Goal: Information Seeking & Learning: Find specific fact

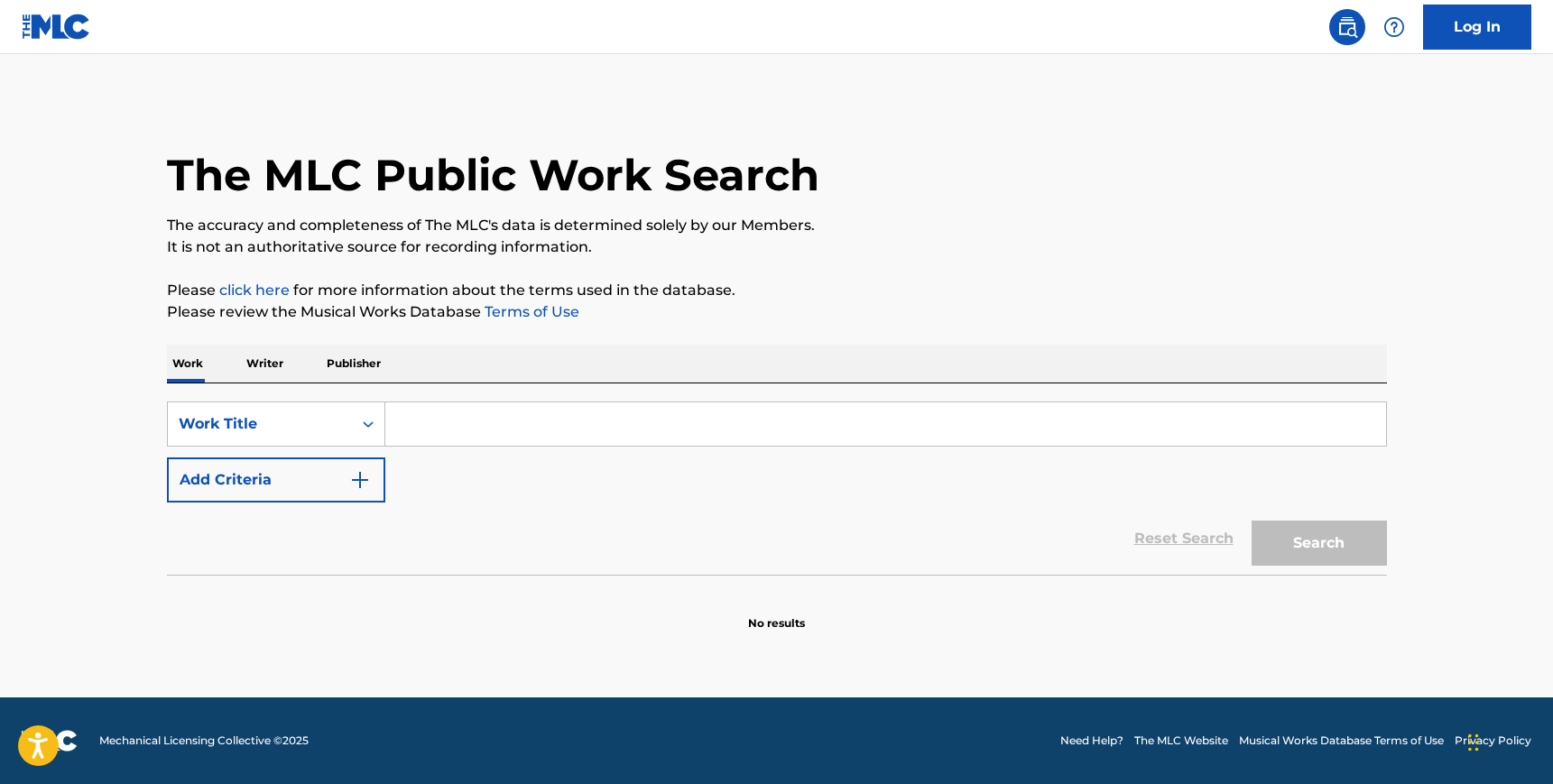
click at [309, 483] on button "Add Criteria" at bounding box center [275, 480] width 218 height 45
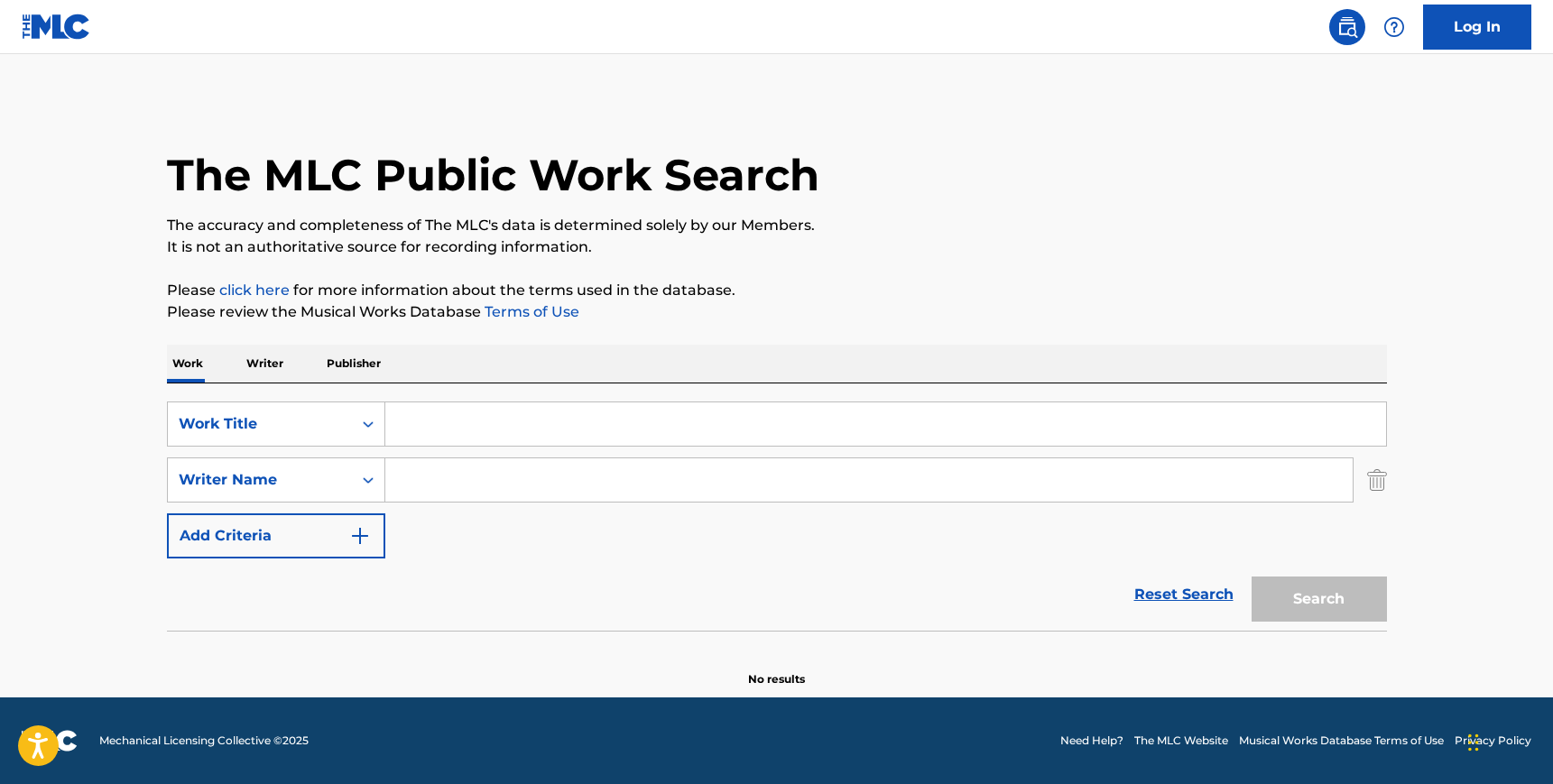
click at [473, 476] on input "Search Form" at bounding box center [868, 480] width 967 height 43
paste input "[PERSON_NAME]"
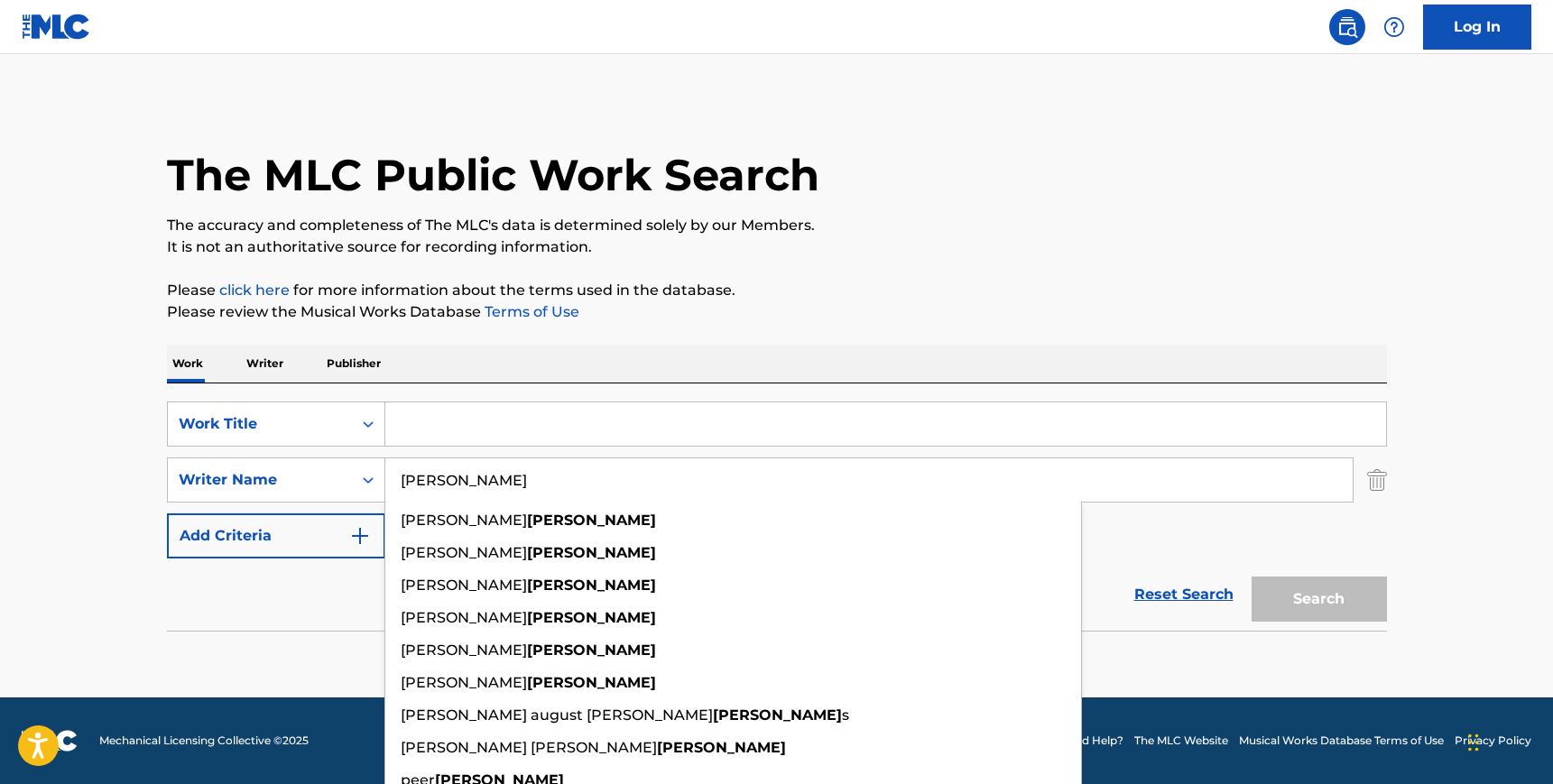
type input "[PERSON_NAME]"
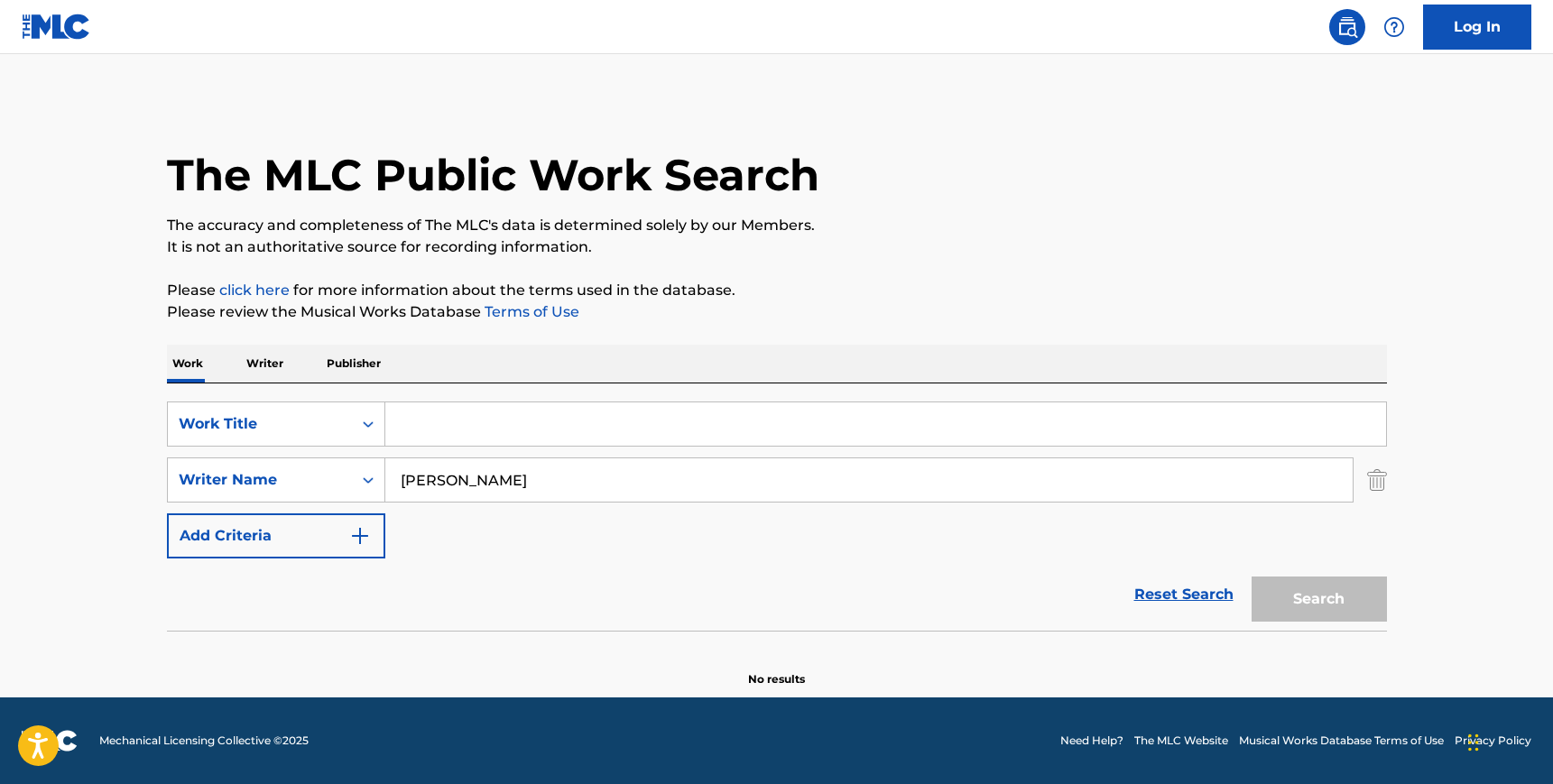
click at [607, 421] on input "Search Form" at bounding box center [885, 424] width 1001 height 43
paste input "After The Setting Sun"
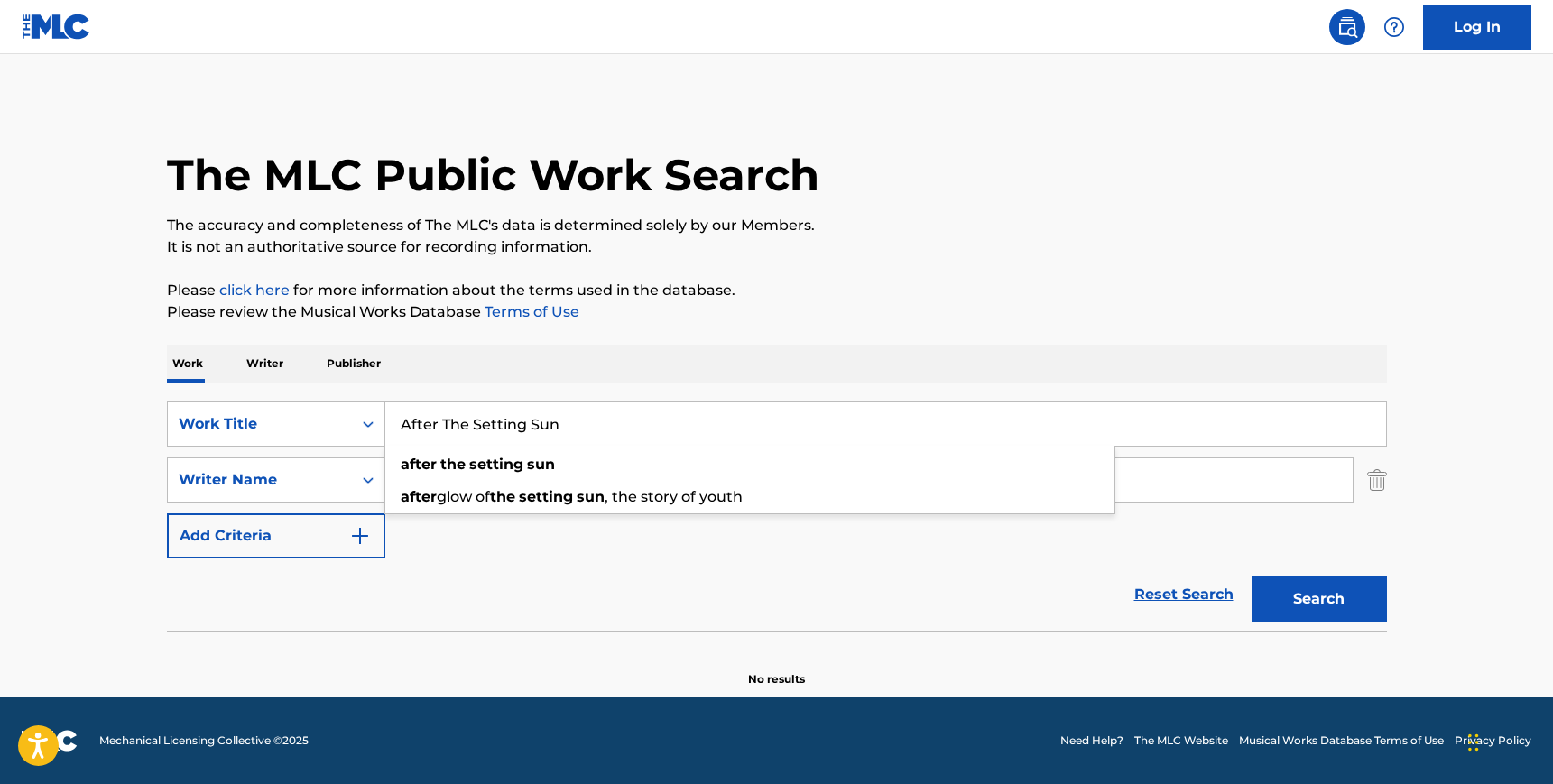
type input "After The Setting Sun"
click at [1251, 577] on button "Search" at bounding box center [1318, 599] width 135 height 45
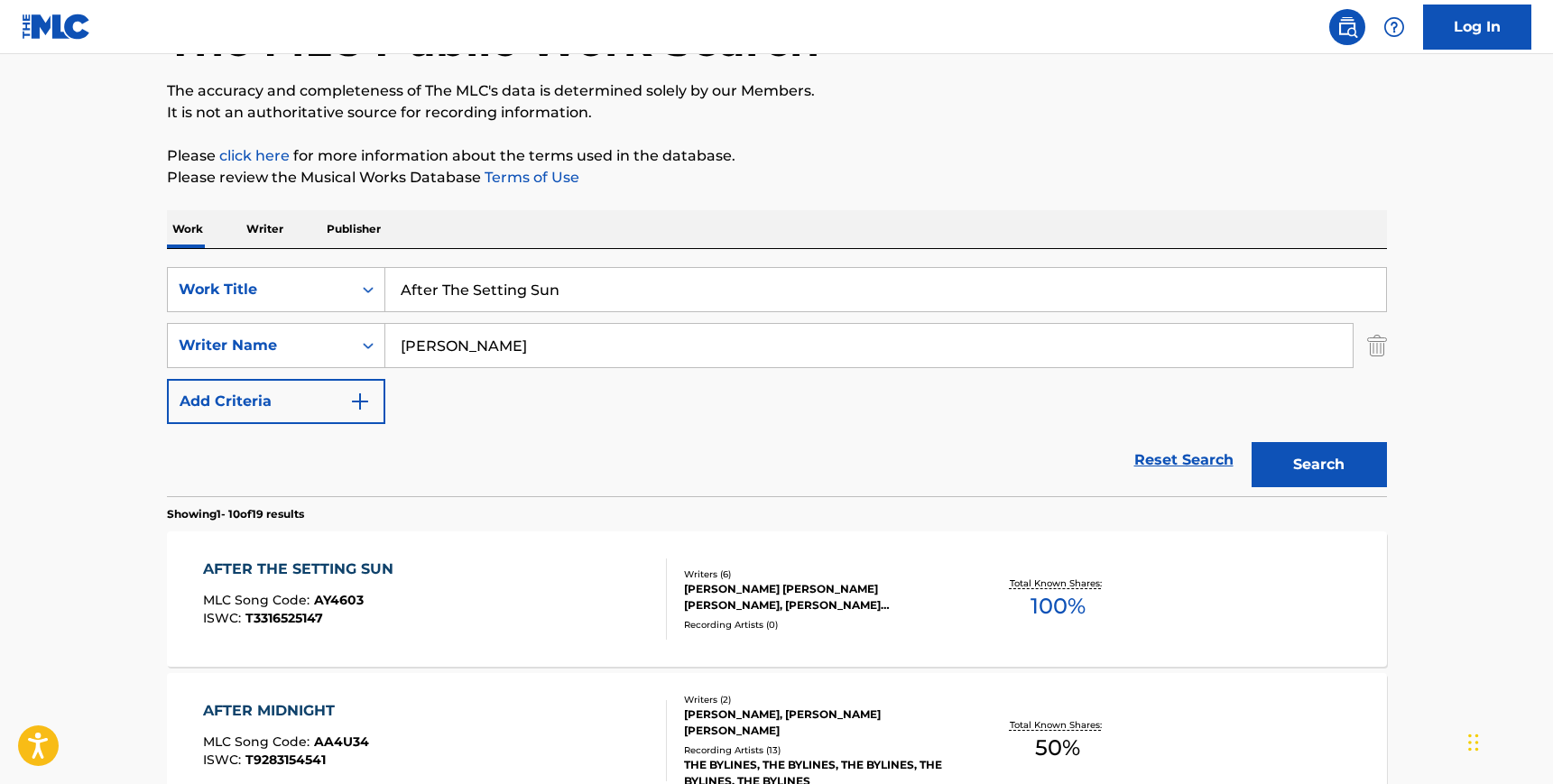
scroll to position [152, 0]
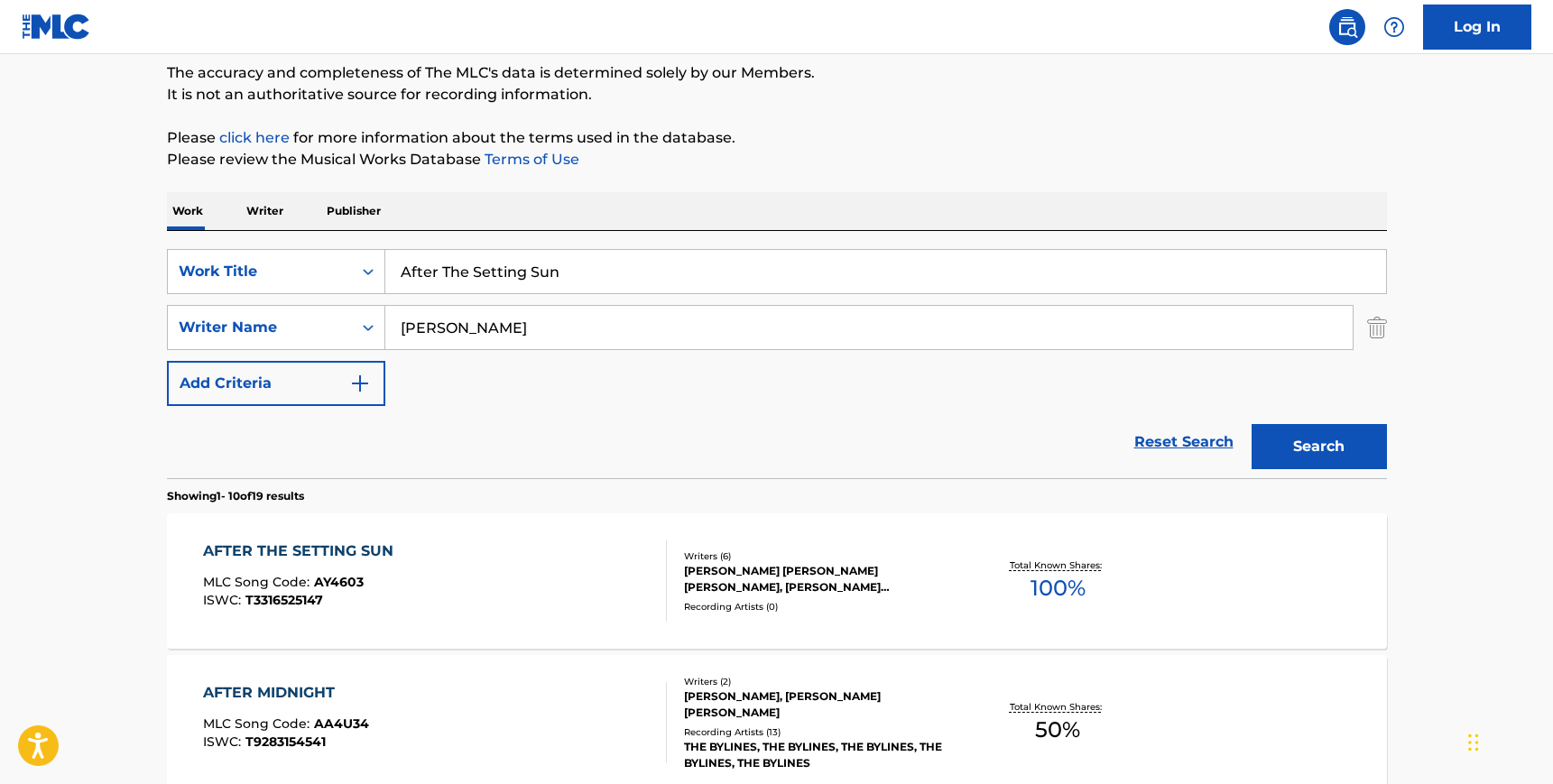
click at [845, 604] on div "Recording Artists ( 0 )" at bounding box center [820, 607] width 273 height 14
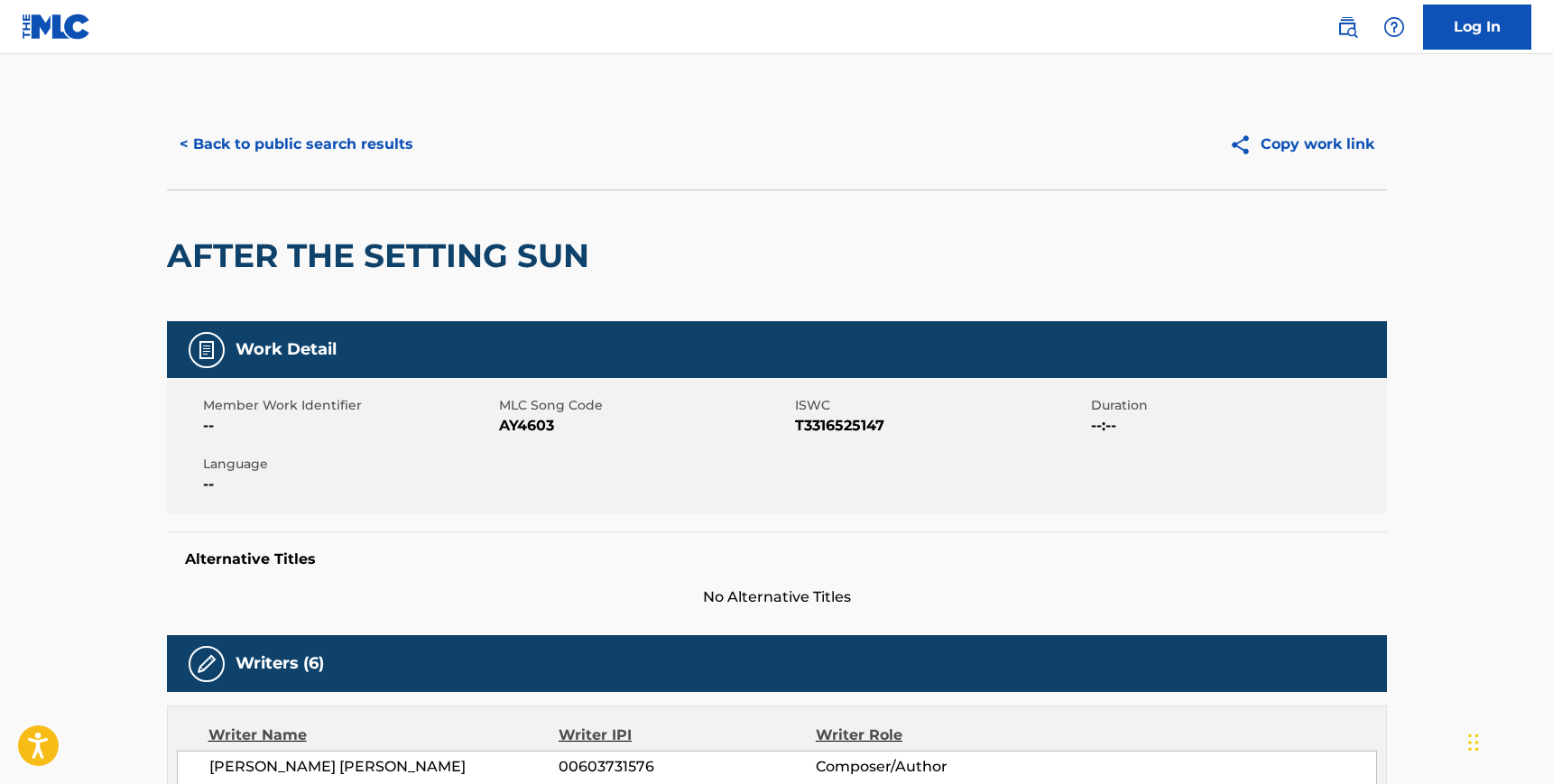
click at [538, 424] on span "AY4603" at bounding box center [645, 425] width 292 height 22
copy span "AY4603"
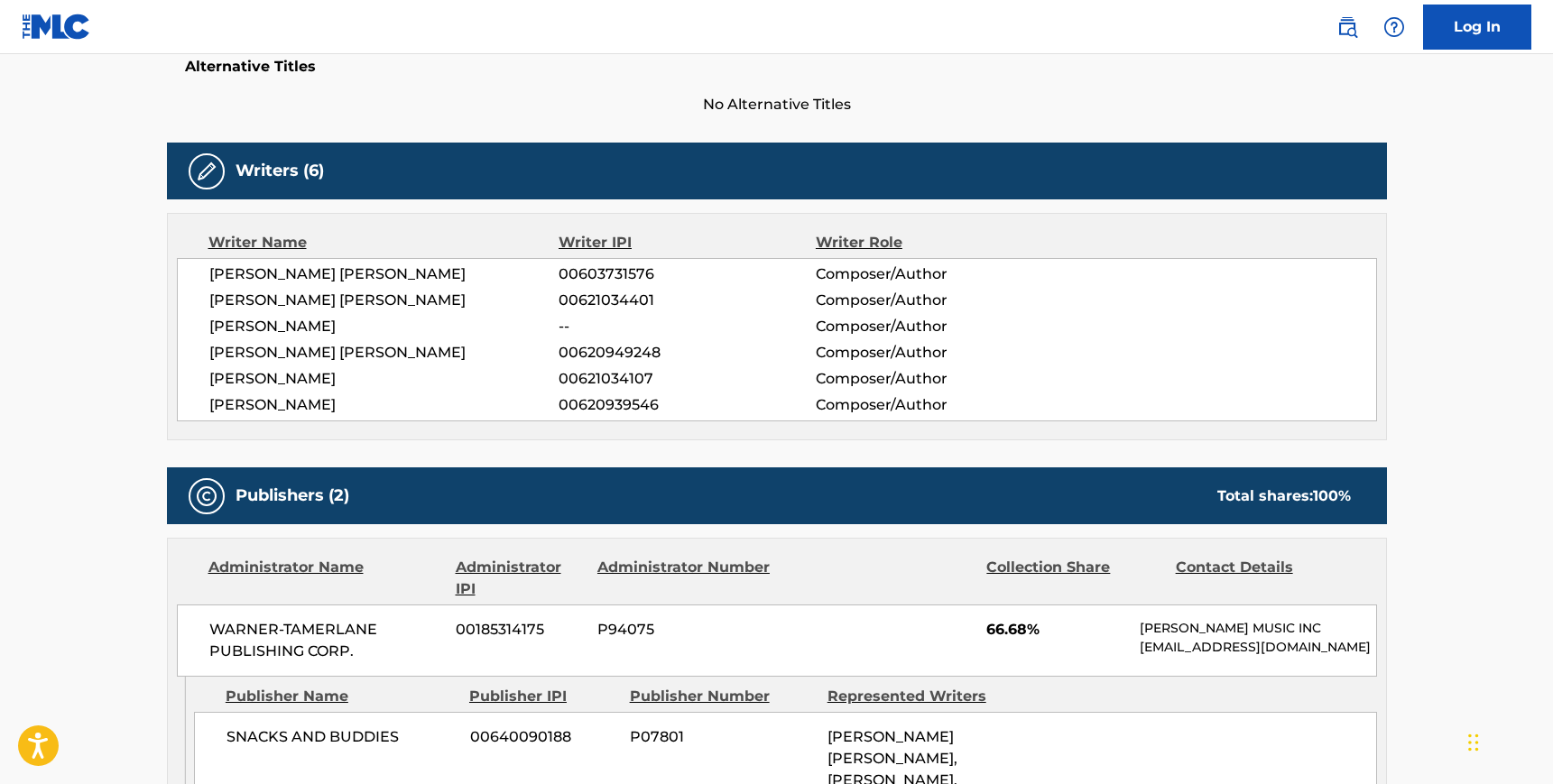
scroll to position [501, 0]
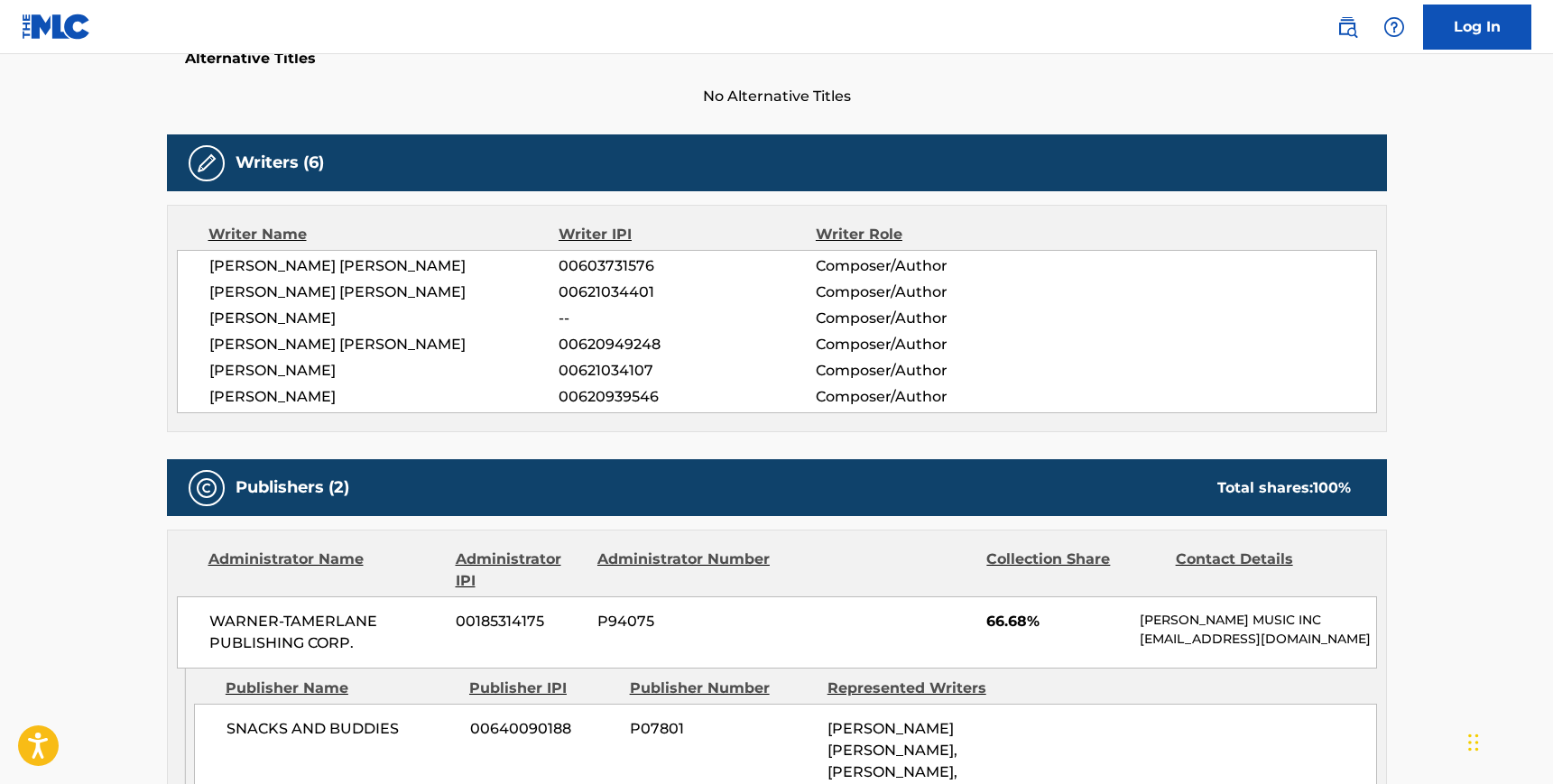
drag, startPoint x: 218, startPoint y: 272, endPoint x: 387, endPoint y: 395, distance: 209.0
click at [387, 395] on div "[PERSON_NAME] [PERSON_NAME] 00603731576 Composer/Author [PERSON_NAME] [PERSON_N…" at bounding box center [776, 331] width 1200 height 163
copy div "[PERSON_NAME] [PERSON_NAME] 00603731576 Composer/Author [PERSON_NAME] [PERSON_N…"
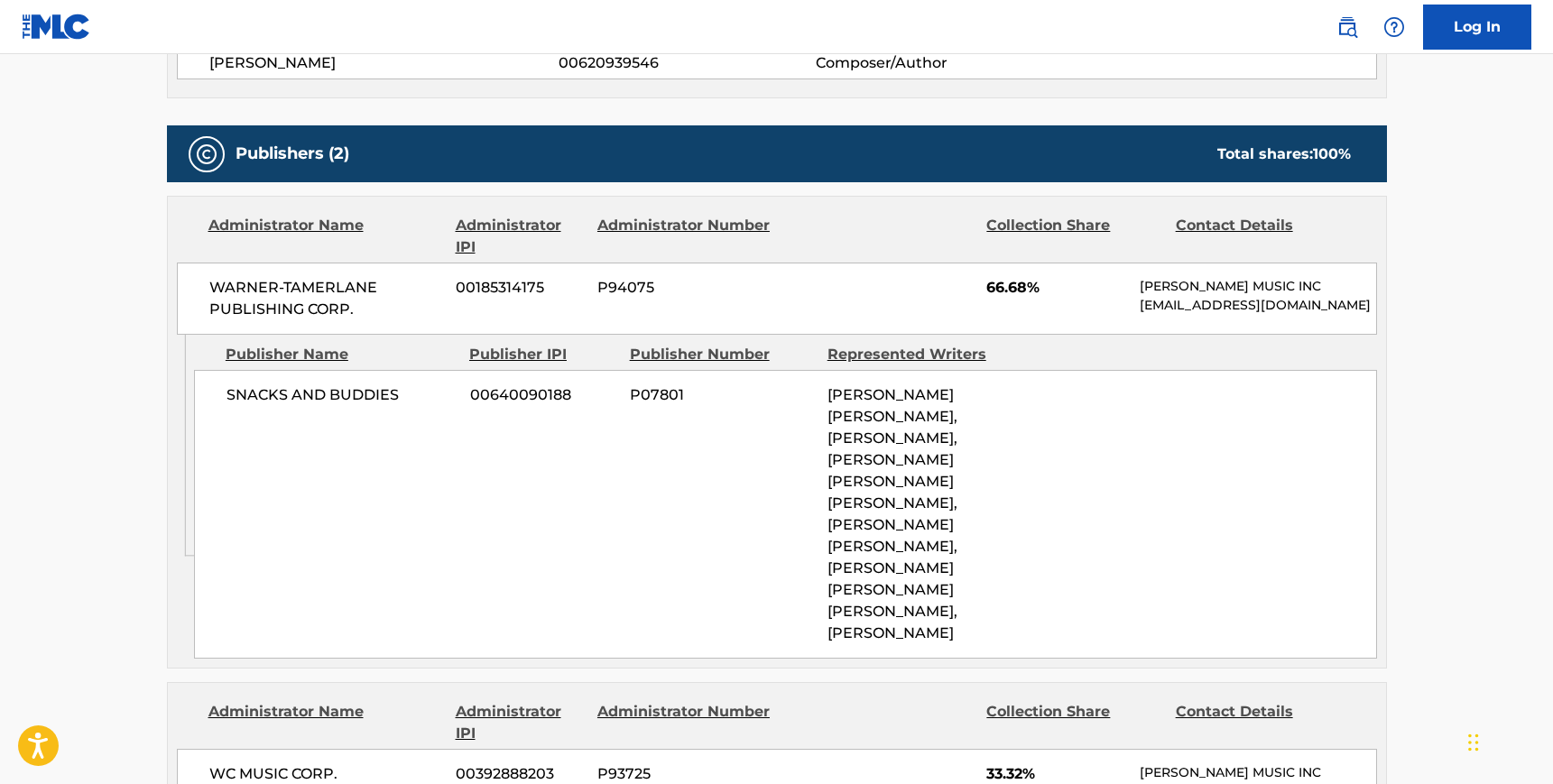
scroll to position [844, 0]
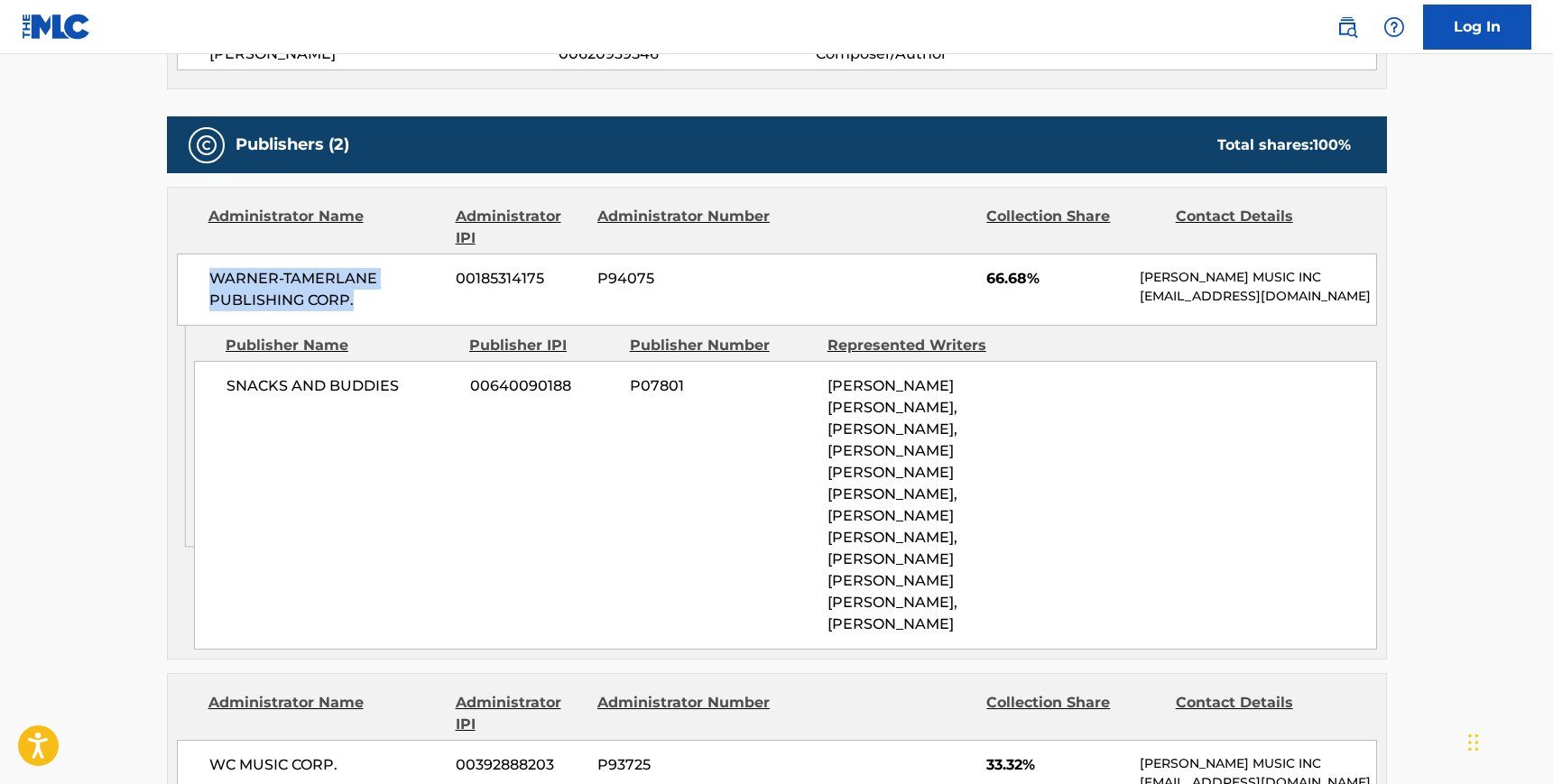
drag, startPoint x: 359, startPoint y: 301, endPoint x: 203, endPoint y: 280, distance: 157.4
click at [202, 280] on div "WARNER-[PERSON_NAME] PUBLISHING CORP. 00185314175 P94075 66.68% [PERSON_NAME] M…" at bounding box center [776, 290] width 1200 height 72
copy span "WARNER-TAMERLANE PUBLISHING CORP."
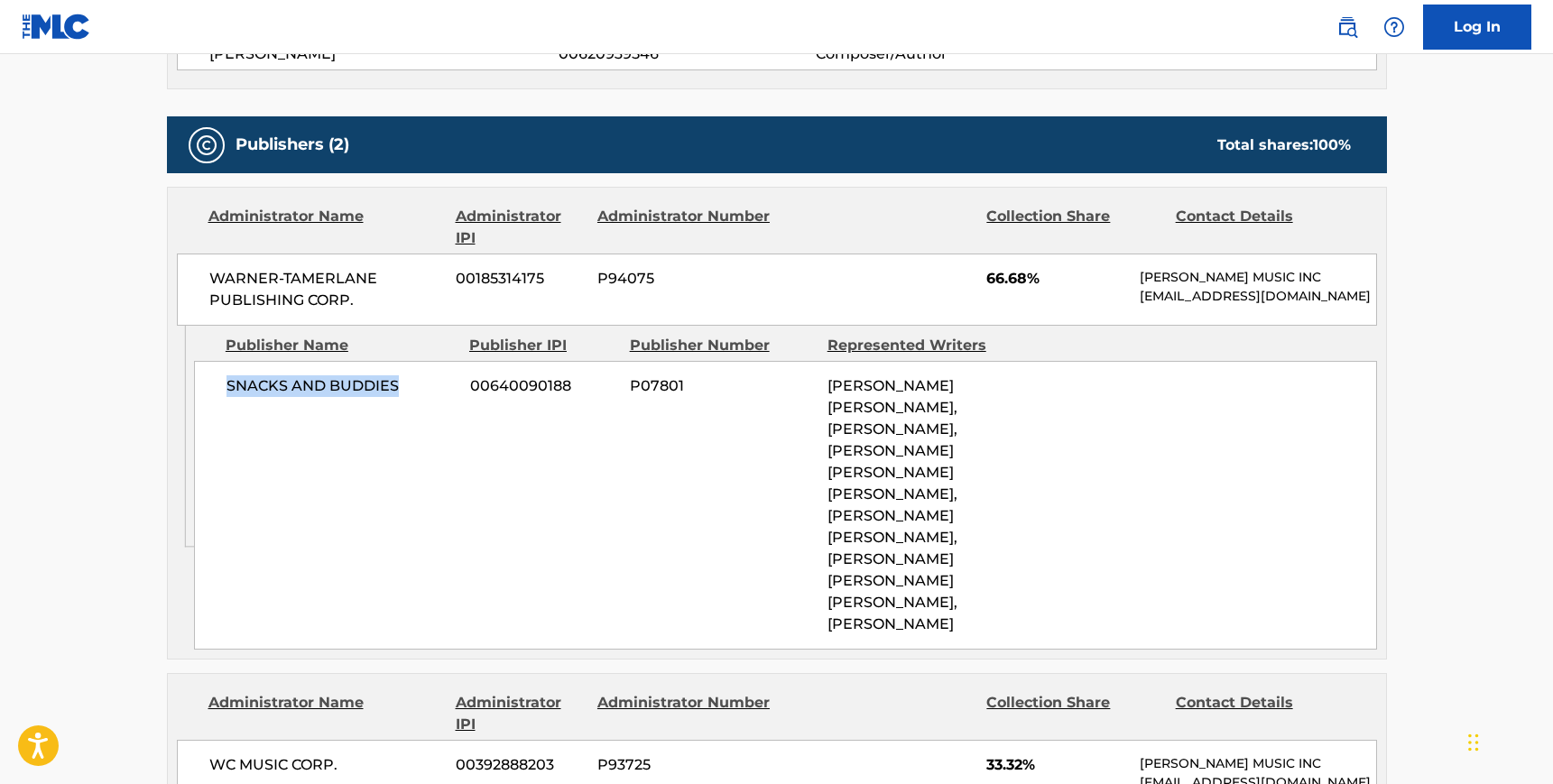
drag, startPoint x: 394, startPoint y: 387, endPoint x: 227, endPoint y: 384, distance: 167.0
click at [227, 384] on span "SNACKS AND BUDDIES" at bounding box center [341, 386] width 230 height 22
copy span "SNACKS AND BUDDIES"
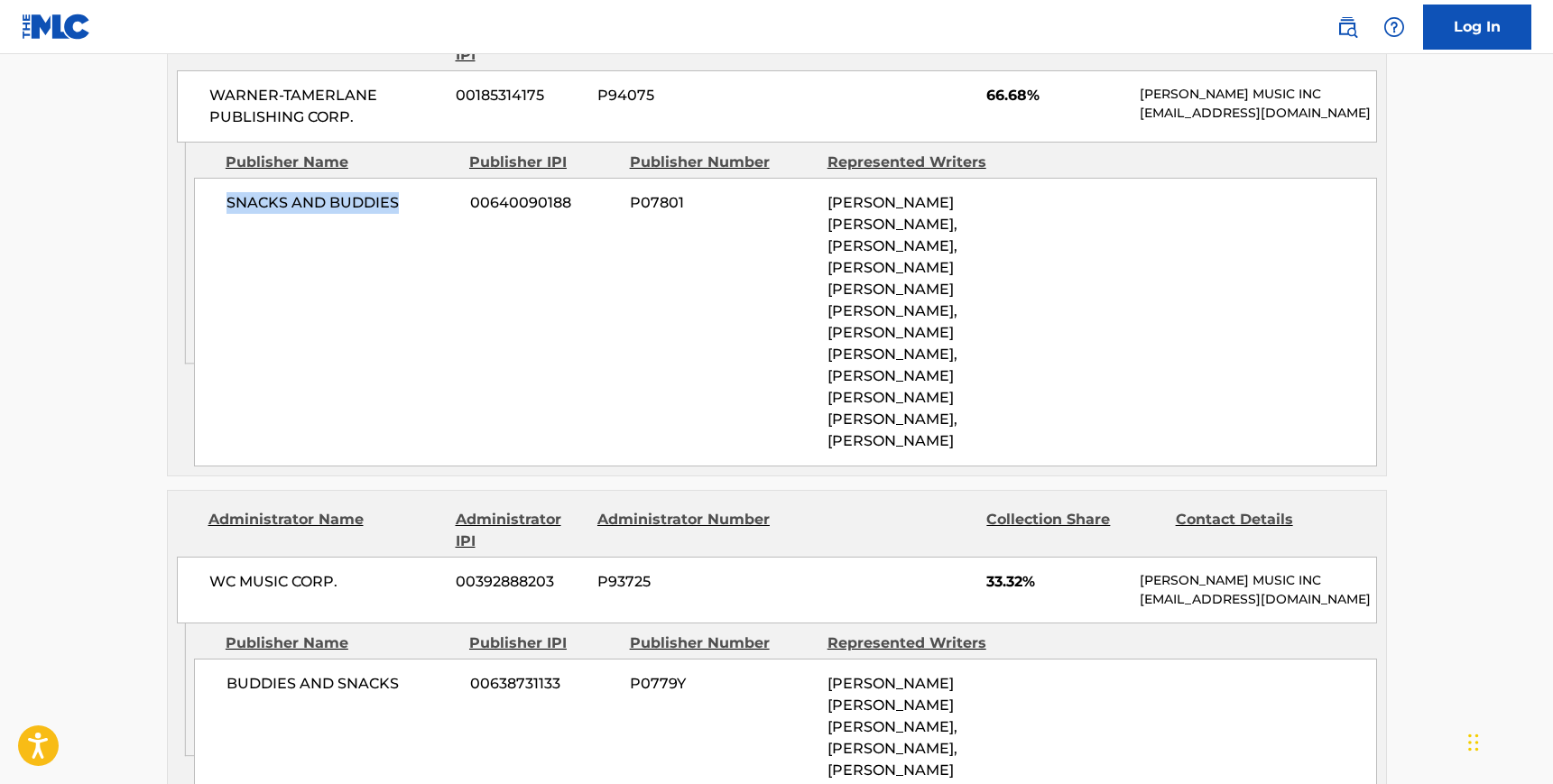
scroll to position [1047, 0]
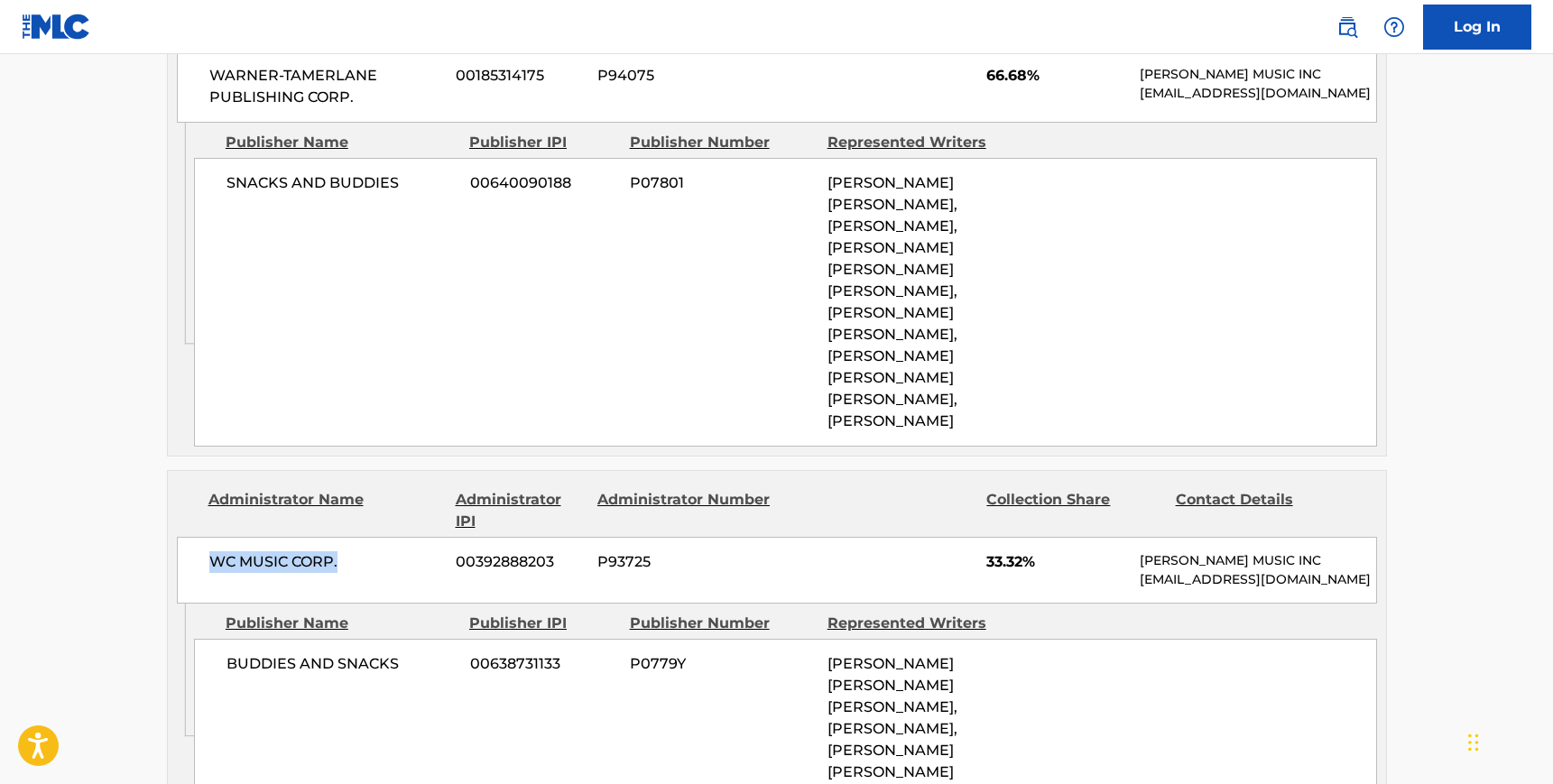
drag, startPoint x: 343, startPoint y: 534, endPoint x: 212, endPoint y: 535, distance: 131.0
click at [212, 551] on span "WC MUSIC CORP." at bounding box center [326, 562] width 234 height 22
copy span "WC MUSIC CORP."
drag, startPoint x: 406, startPoint y: 642, endPoint x: 225, endPoint y: 645, distance: 181.0
click at [225, 645] on div "BUDDIES AND SNACKS 00638731133 P0779Y [PERSON_NAME] [PERSON_NAME] [PERSON_NAME]…" at bounding box center [785, 717] width 1183 height 158
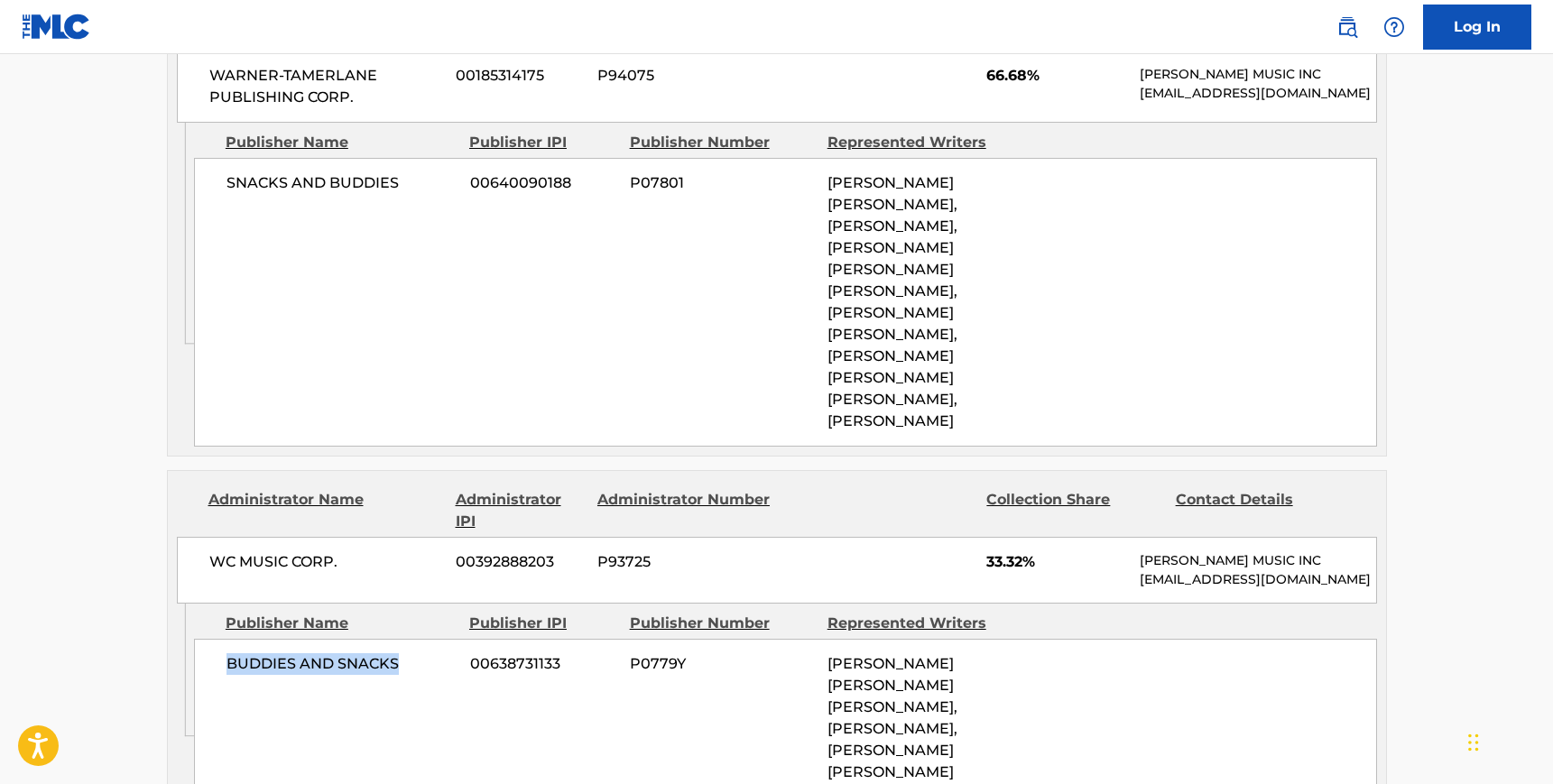
copy span "BUDDIES AND SNACKS"
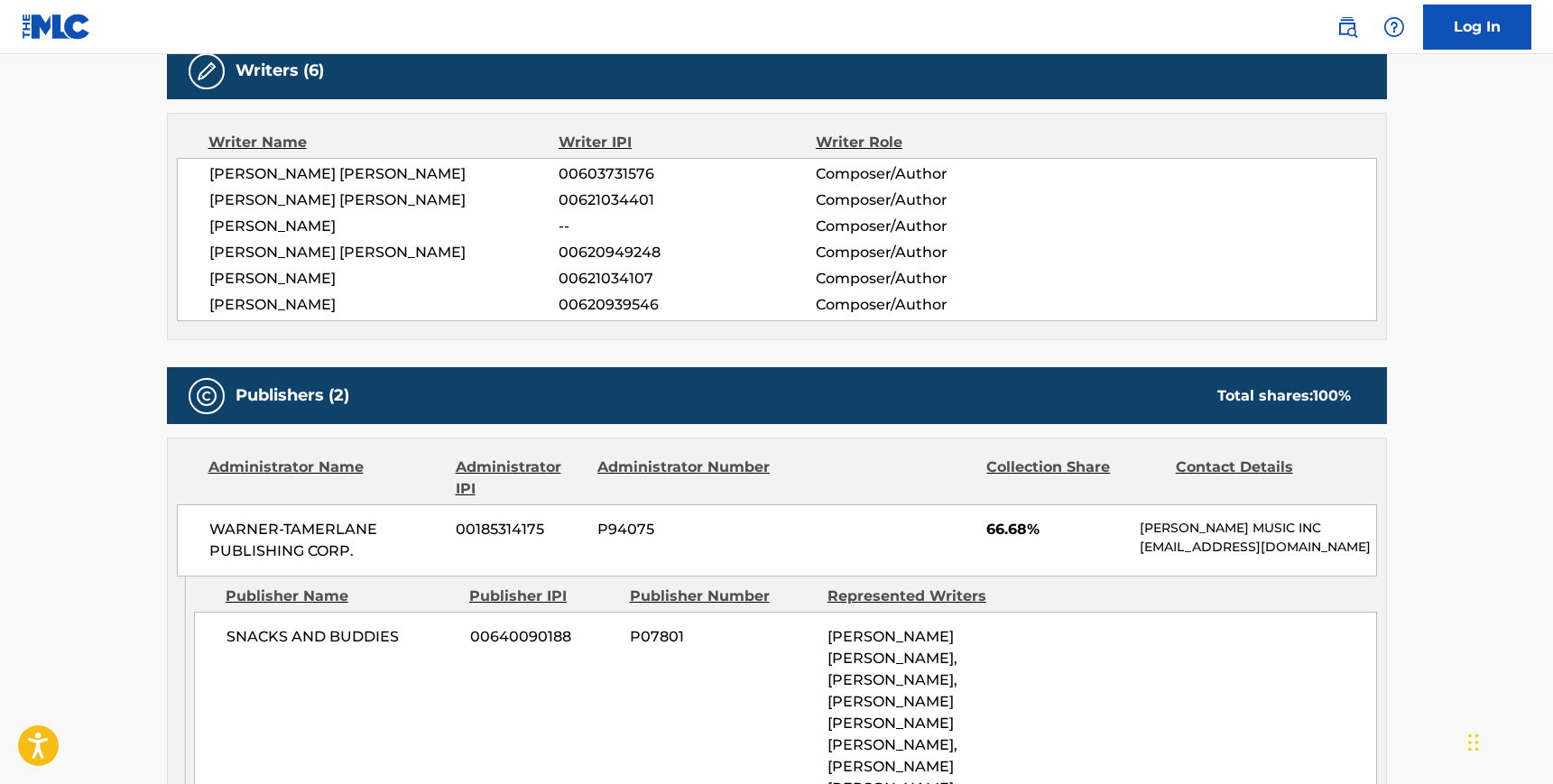
scroll to position [0, 0]
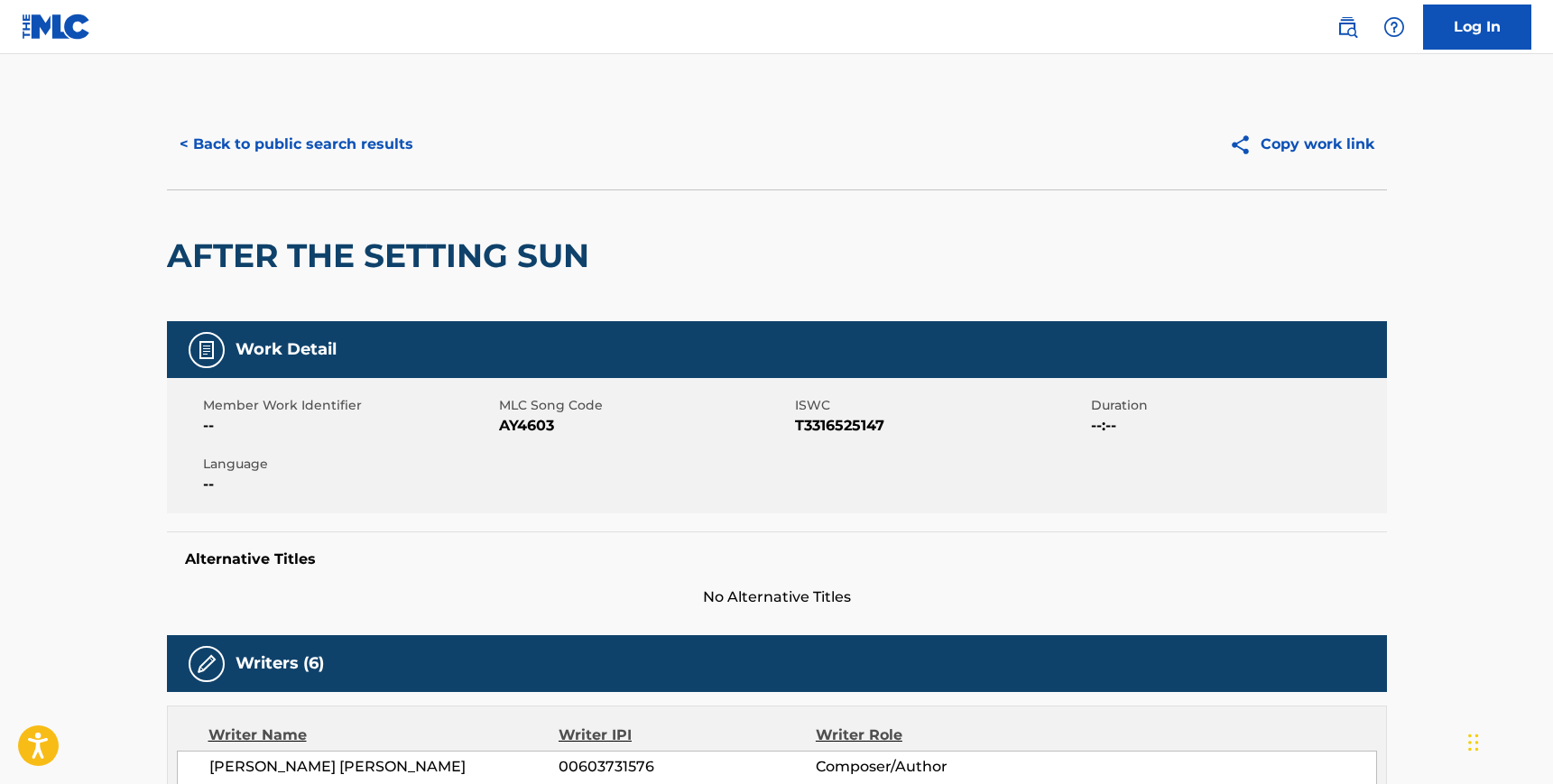
click at [269, 249] on h2 "AFTER THE SETTING SUN" at bounding box center [382, 255] width 431 height 41
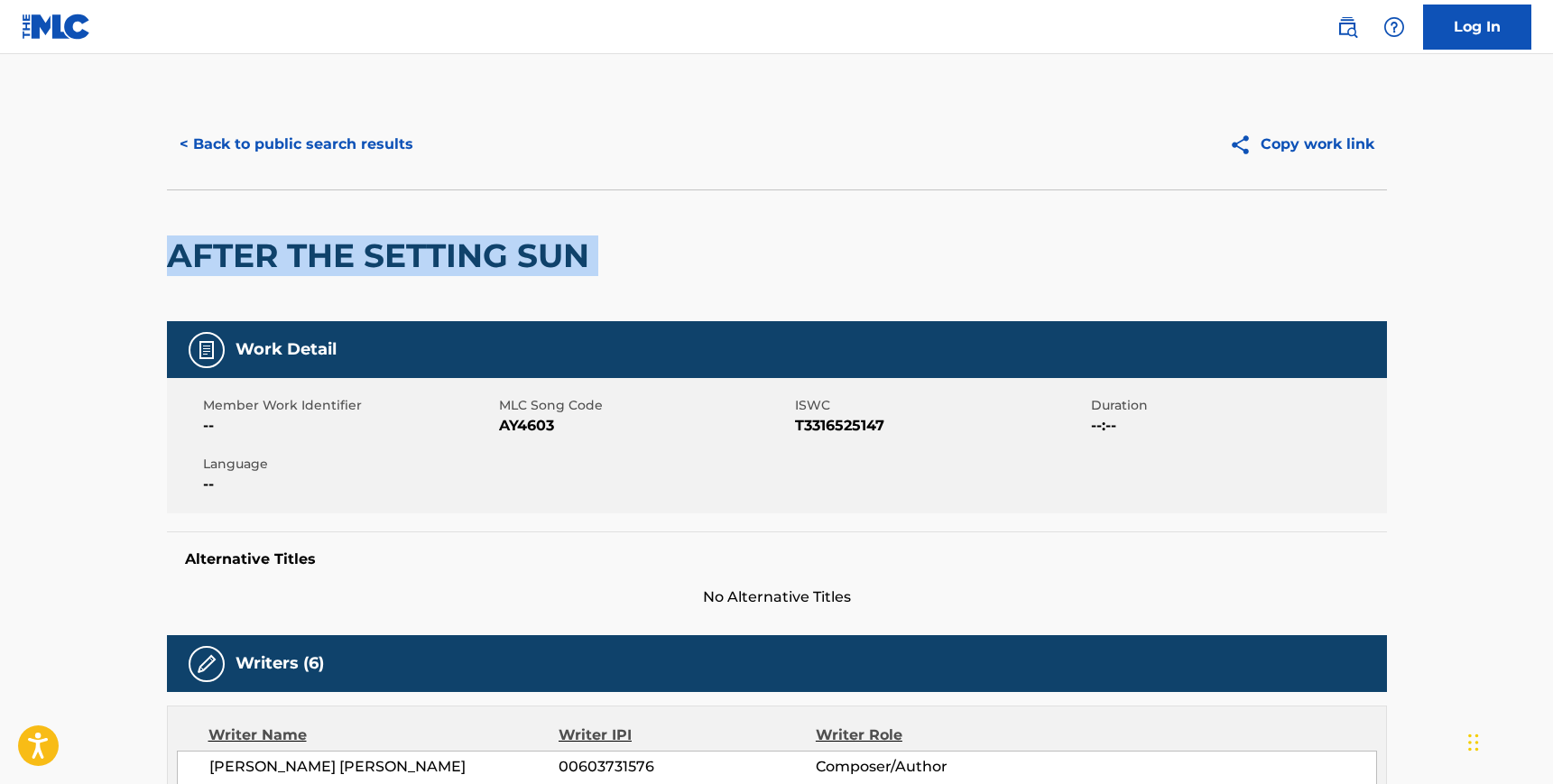
click at [269, 249] on h2 "AFTER THE SETTING SUN" at bounding box center [382, 255] width 431 height 41
copy div "AFTER THE SETTING SUN"
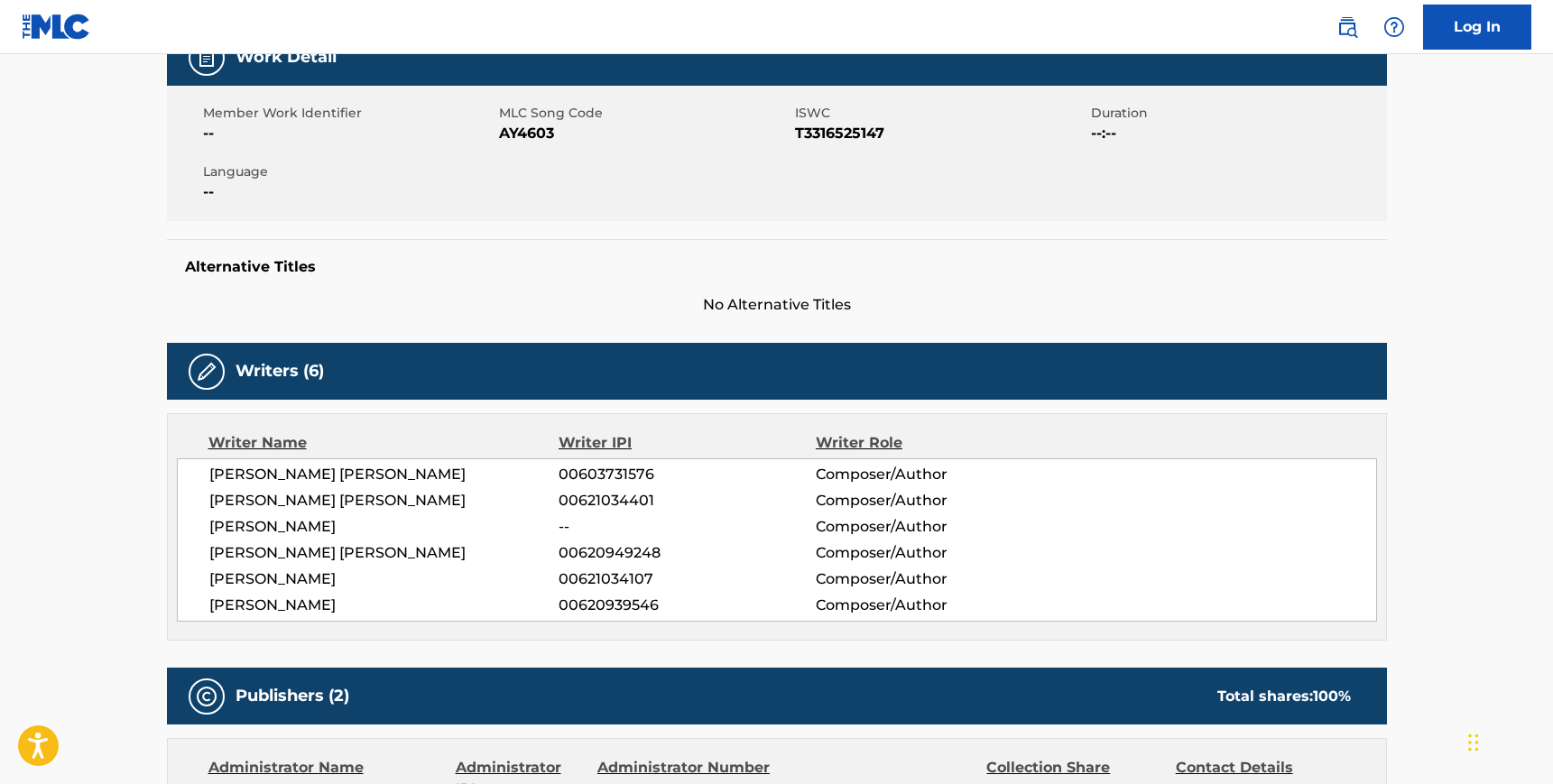
scroll to position [314, 0]
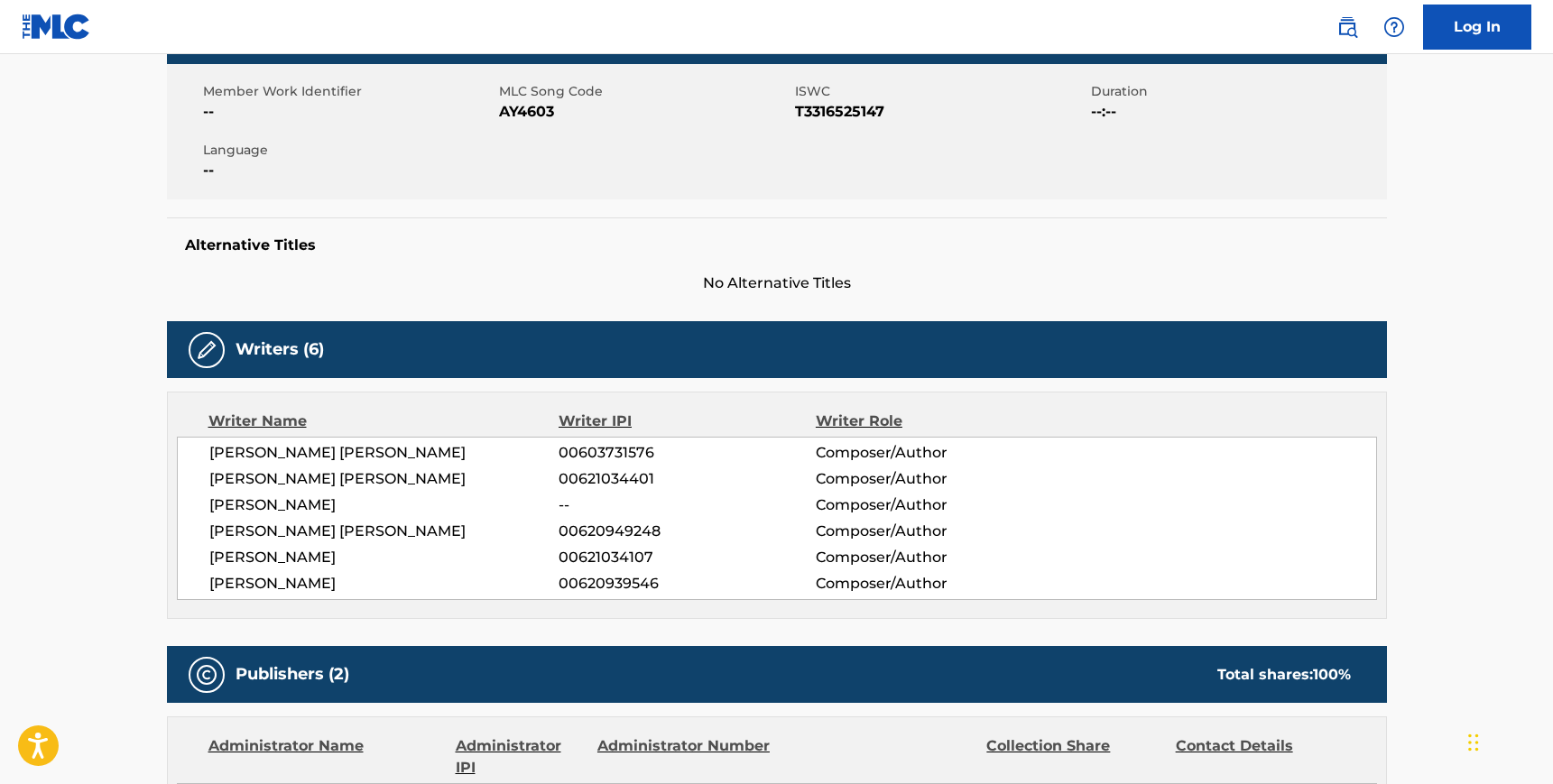
click at [331, 453] on span "[PERSON_NAME] [PERSON_NAME]" at bounding box center [384, 453] width 350 height 22
drag, startPoint x: 328, startPoint y: 453, endPoint x: 394, endPoint y: 456, distance: 66.1
click at [394, 456] on span "[PERSON_NAME] [PERSON_NAME]" at bounding box center [384, 453] width 350 height 22
drag, startPoint x: 394, startPoint y: 456, endPoint x: 324, endPoint y: 456, distance: 70.0
click at [324, 456] on span "[PERSON_NAME] [PERSON_NAME]" at bounding box center [384, 453] width 350 height 22
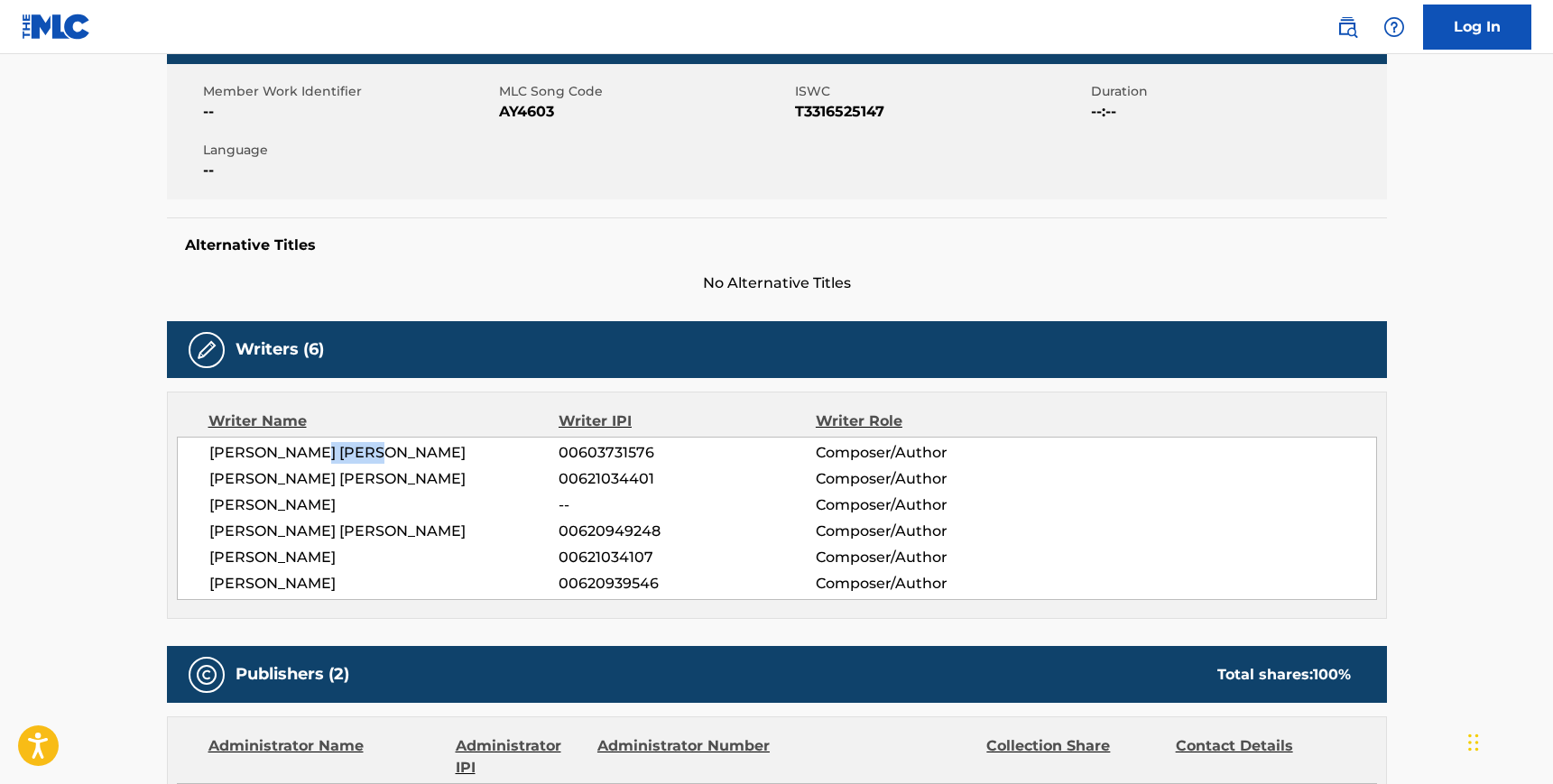
copy span "[PERSON_NAME]"
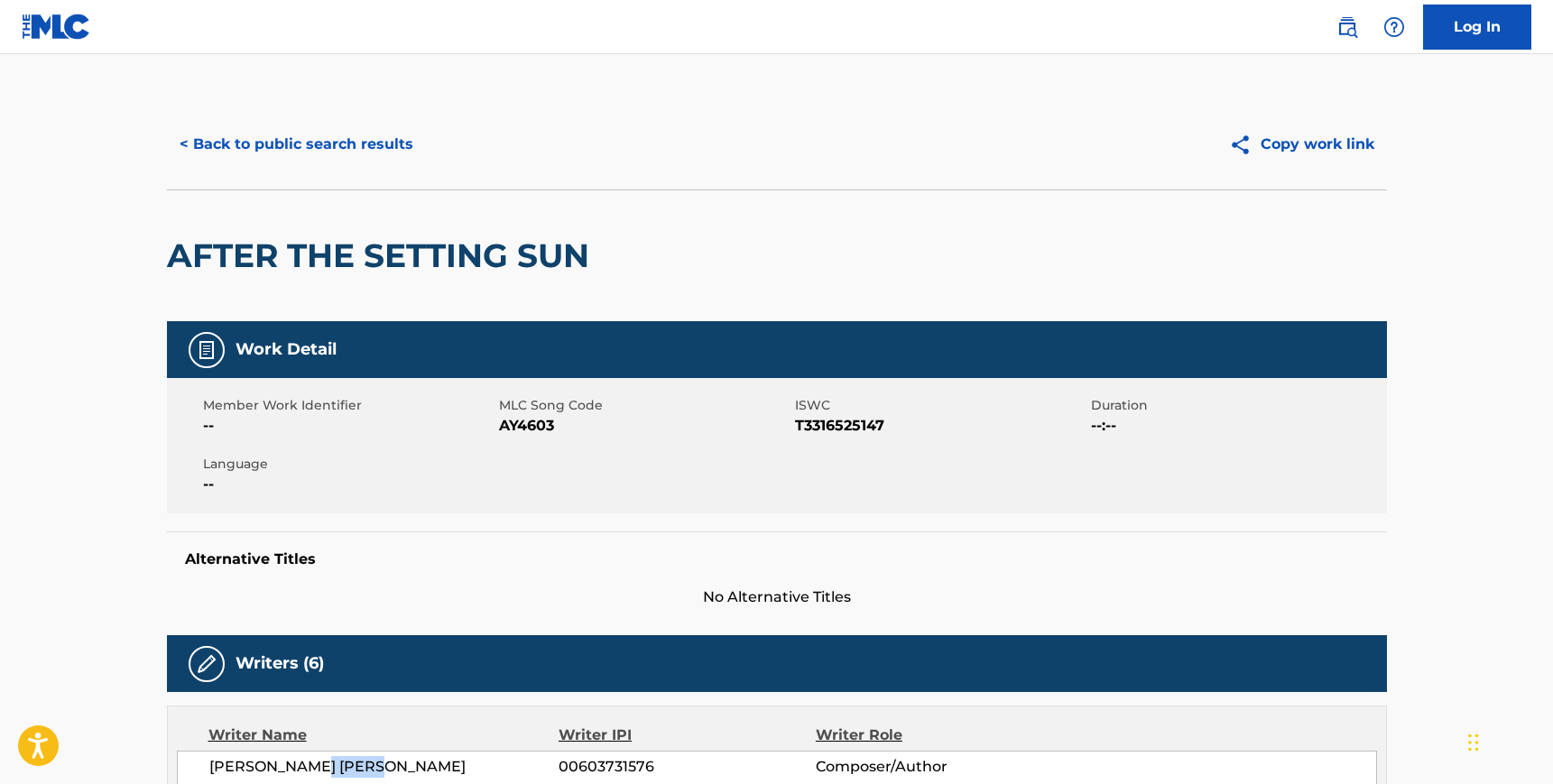
click at [271, 146] on button "< Back to public search results" at bounding box center [296, 145] width 259 height 45
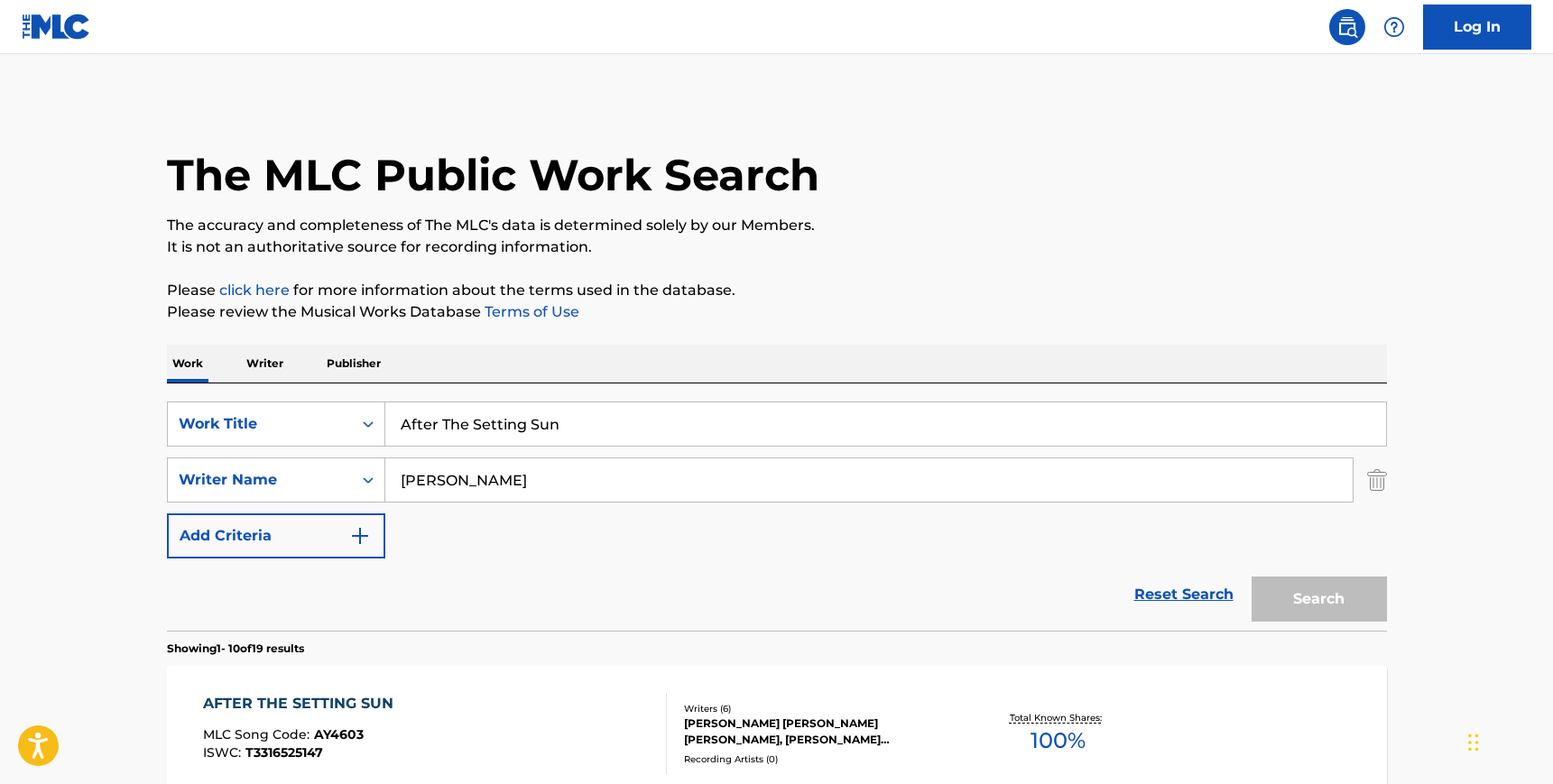
scroll to position [152, 0]
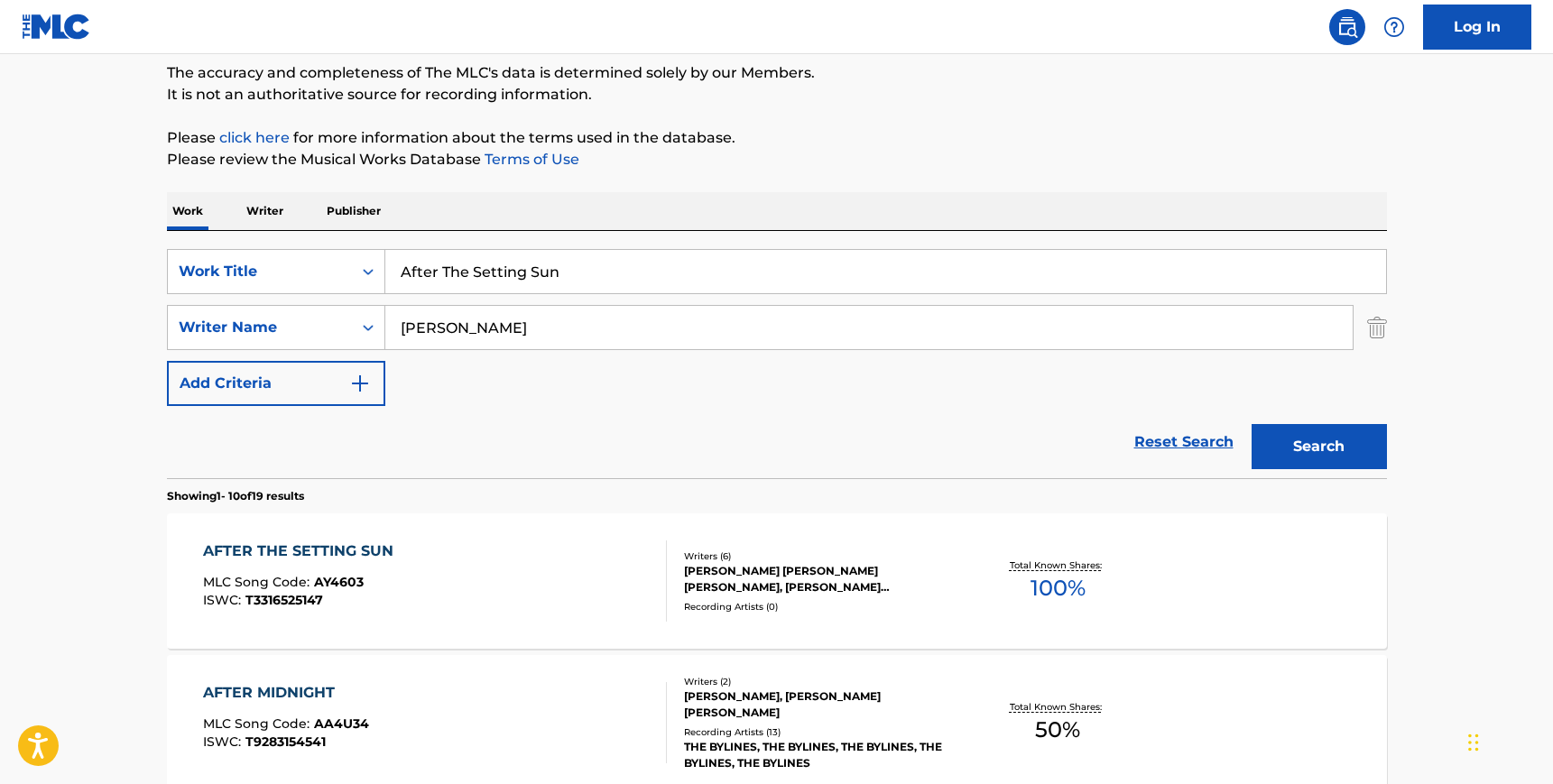
click at [554, 284] on input "After The Setting Sun" at bounding box center [885, 272] width 1001 height 43
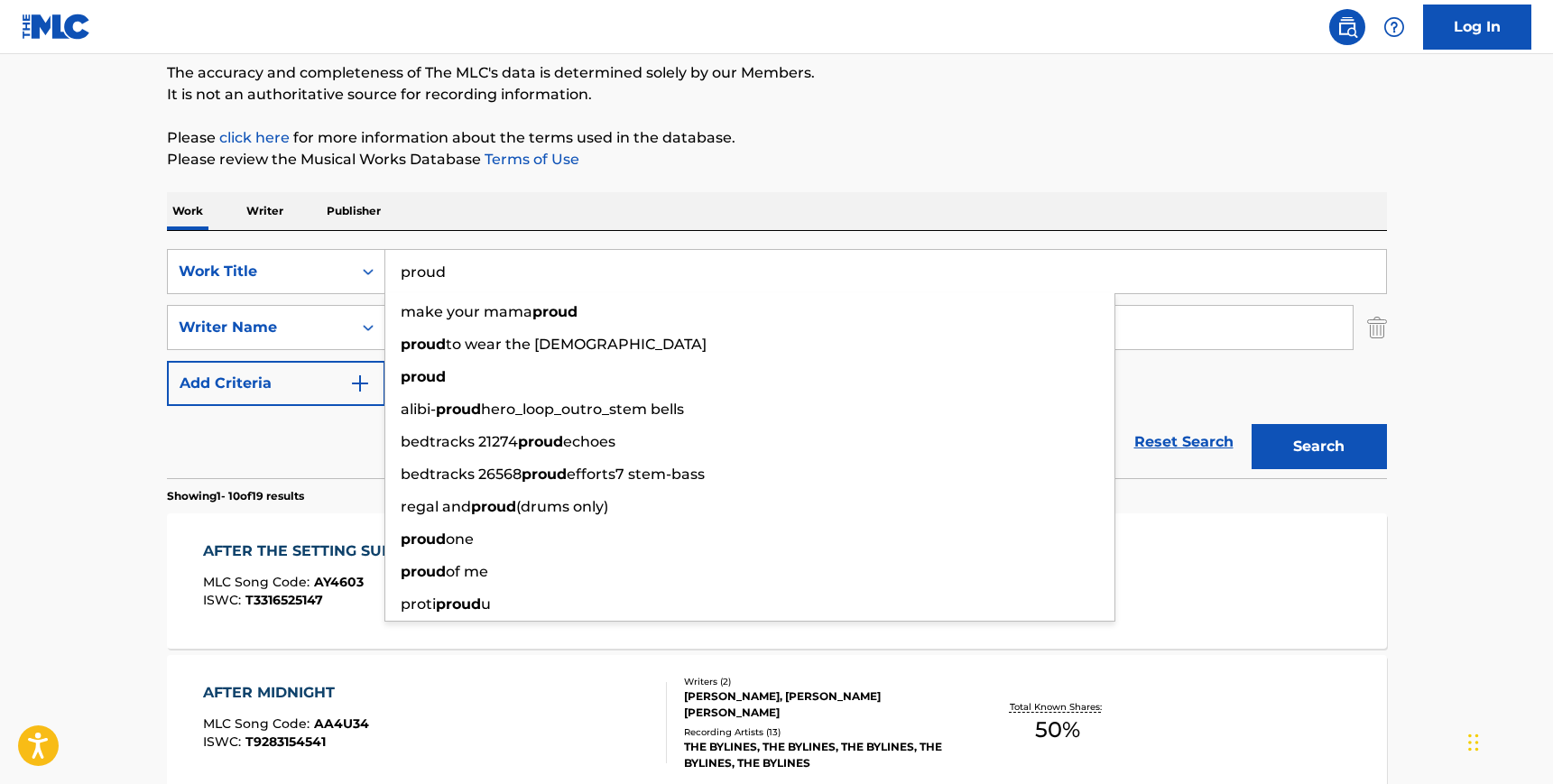
type input "proud"
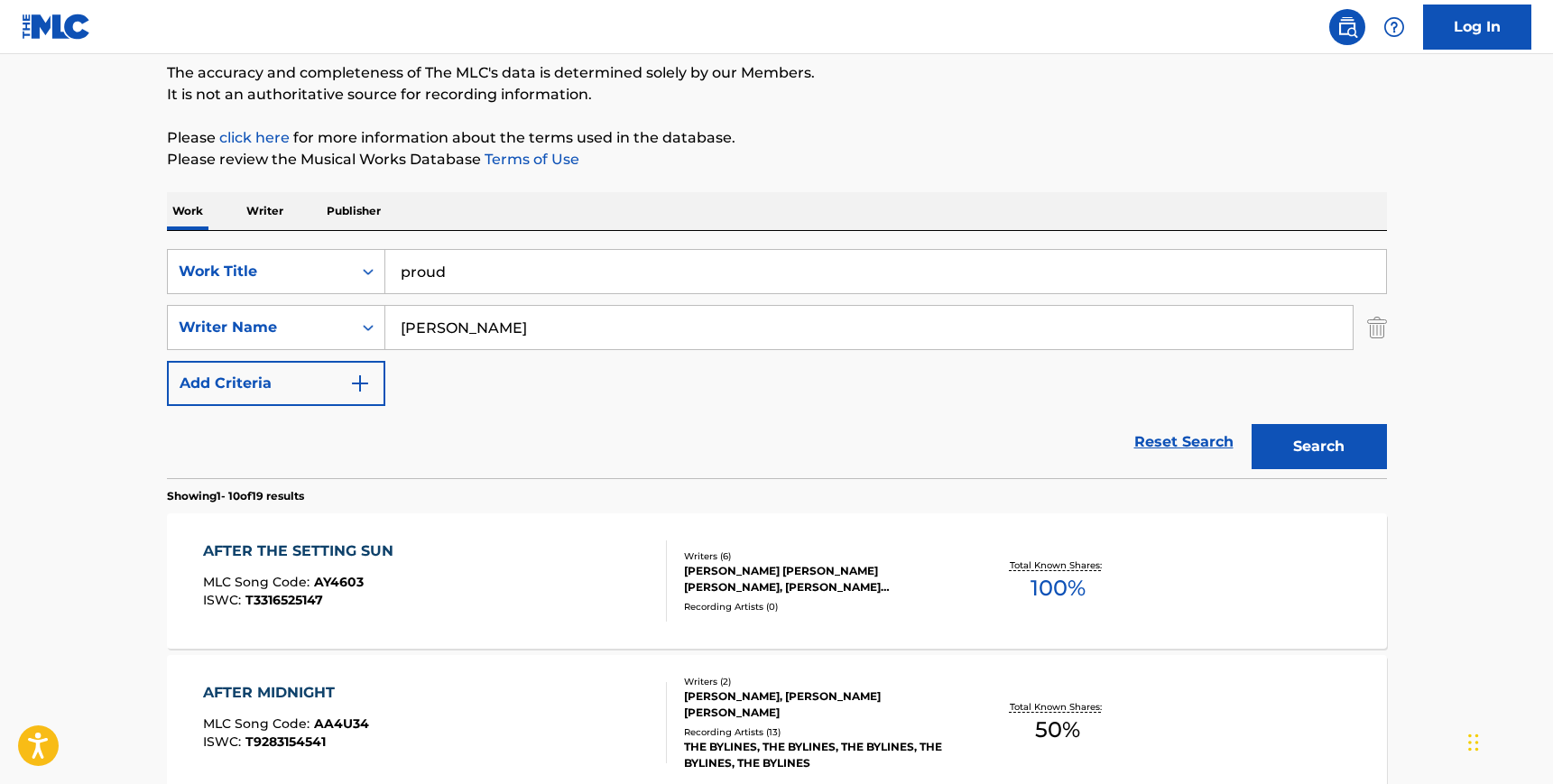
click at [602, 235] on div "SearchWithCriteria143eea5e-c941-47b7-aea4-0607aef0f71f Work Title proud SearchW…" at bounding box center [776, 354] width 1220 height 247
click at [492, 319] on input "[PERSON_NAME]" at bounding box center [868, 328] width 967 height 43
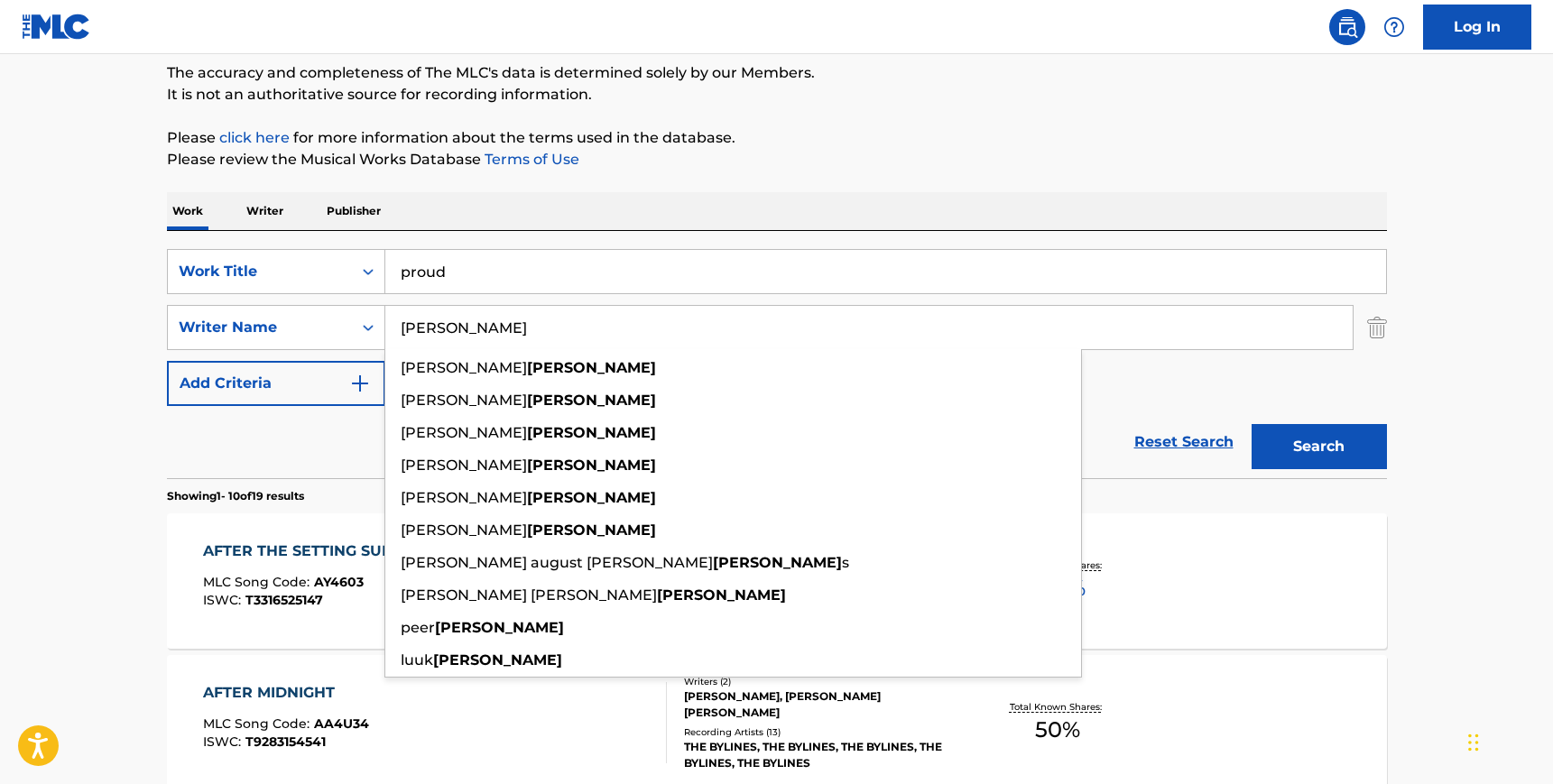
click at [492, 319] on input "[PERSON_NAME]" at bounding box center [868, 328] width 967 height 43
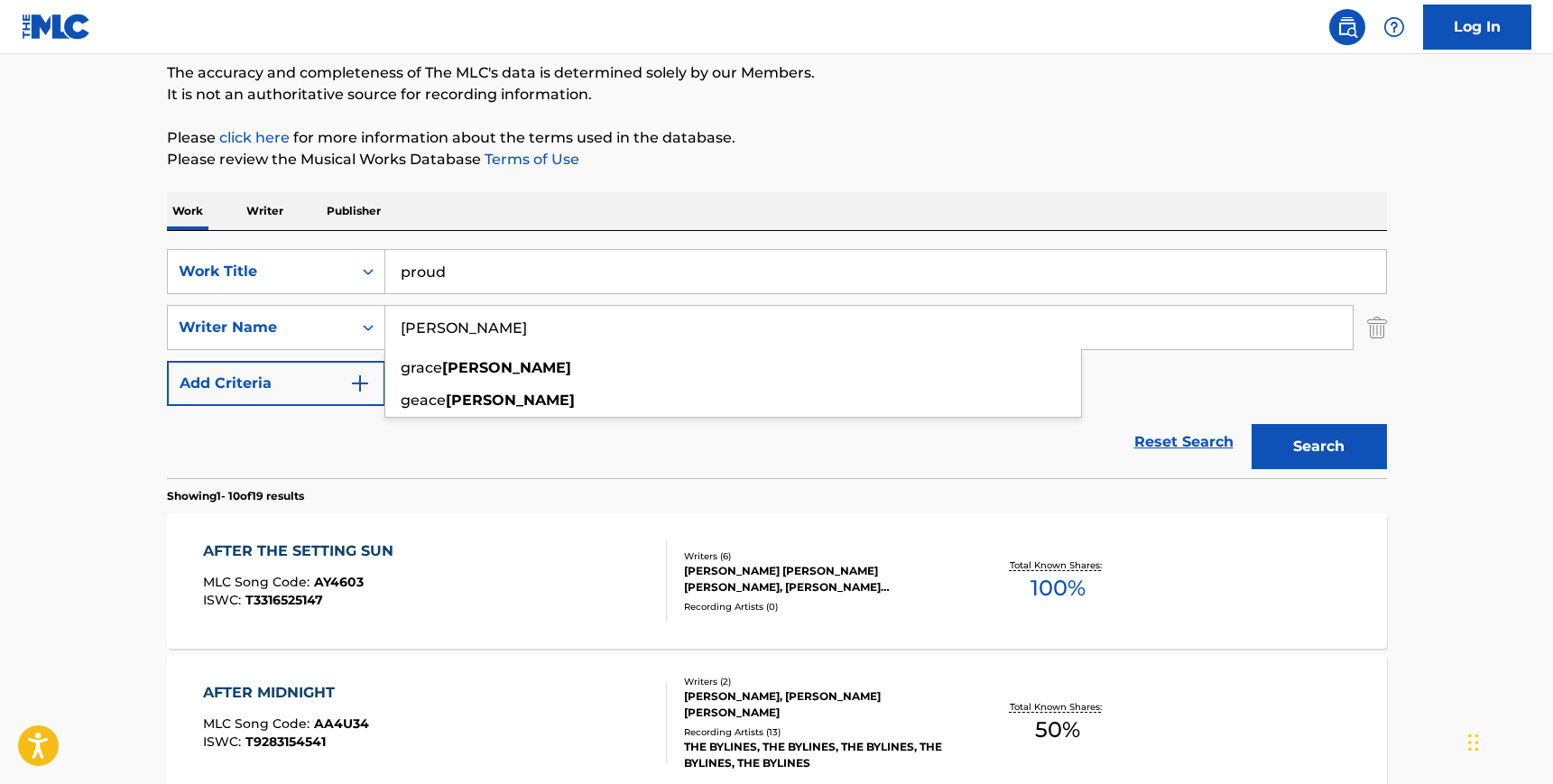
type input "[PERSON_NAME]"
click at [667, 428] on div "Reset Search Search" at bounding box center [776, 442] width 1220 height 72
click at [1310, 458] on button "Search" at bounding box center [1318, 446] width 135 height 45
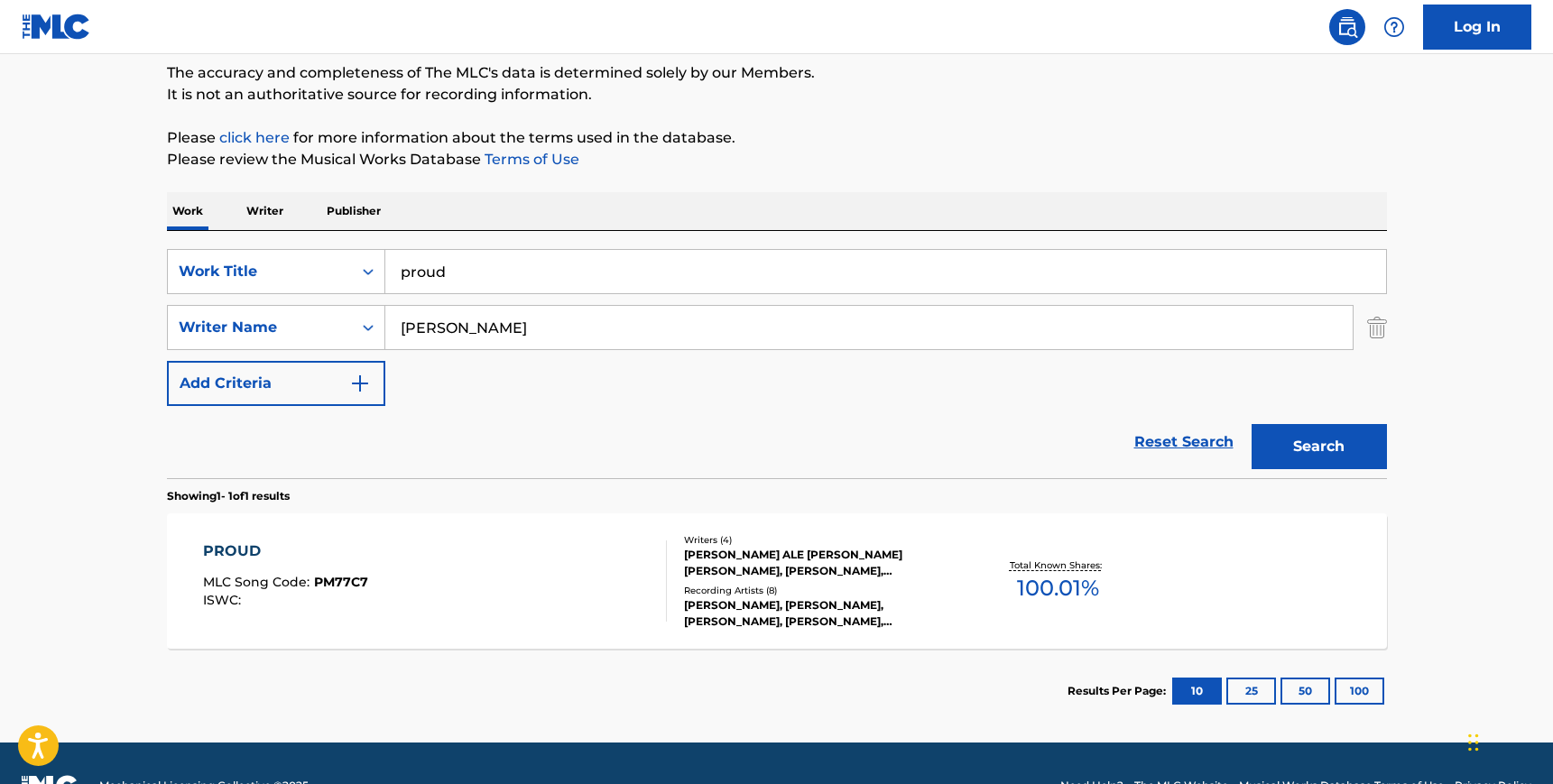
click at [506, 575] on div "PROUD MLC Song Code : PM77C7 ISWC :" at bounding box center [435, 581] width 464 height 81
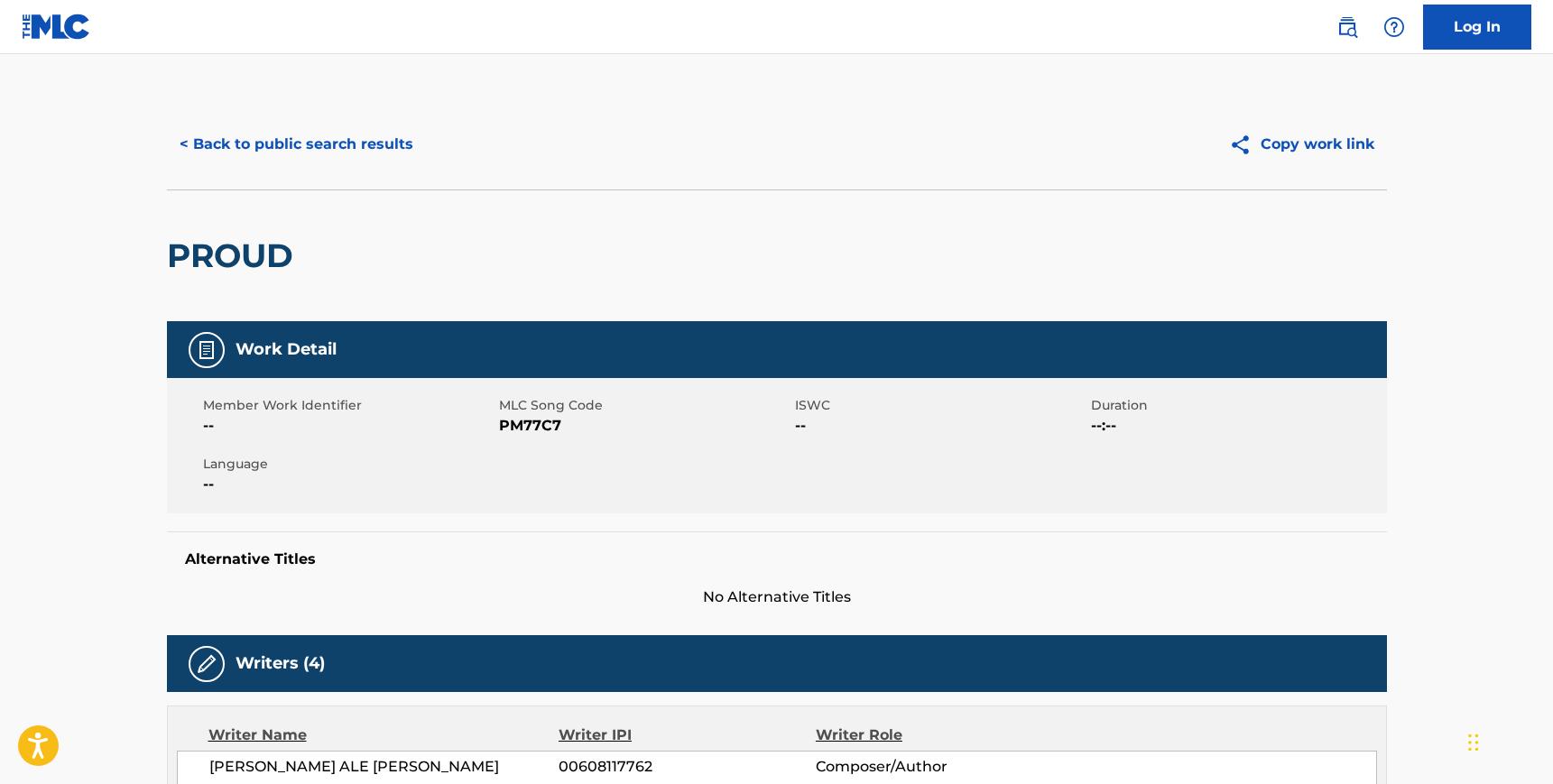
click at [525, 420] on span "PM77C7" at bounding box center [645, 425] width 292 height 22
copy span "PM77C7"
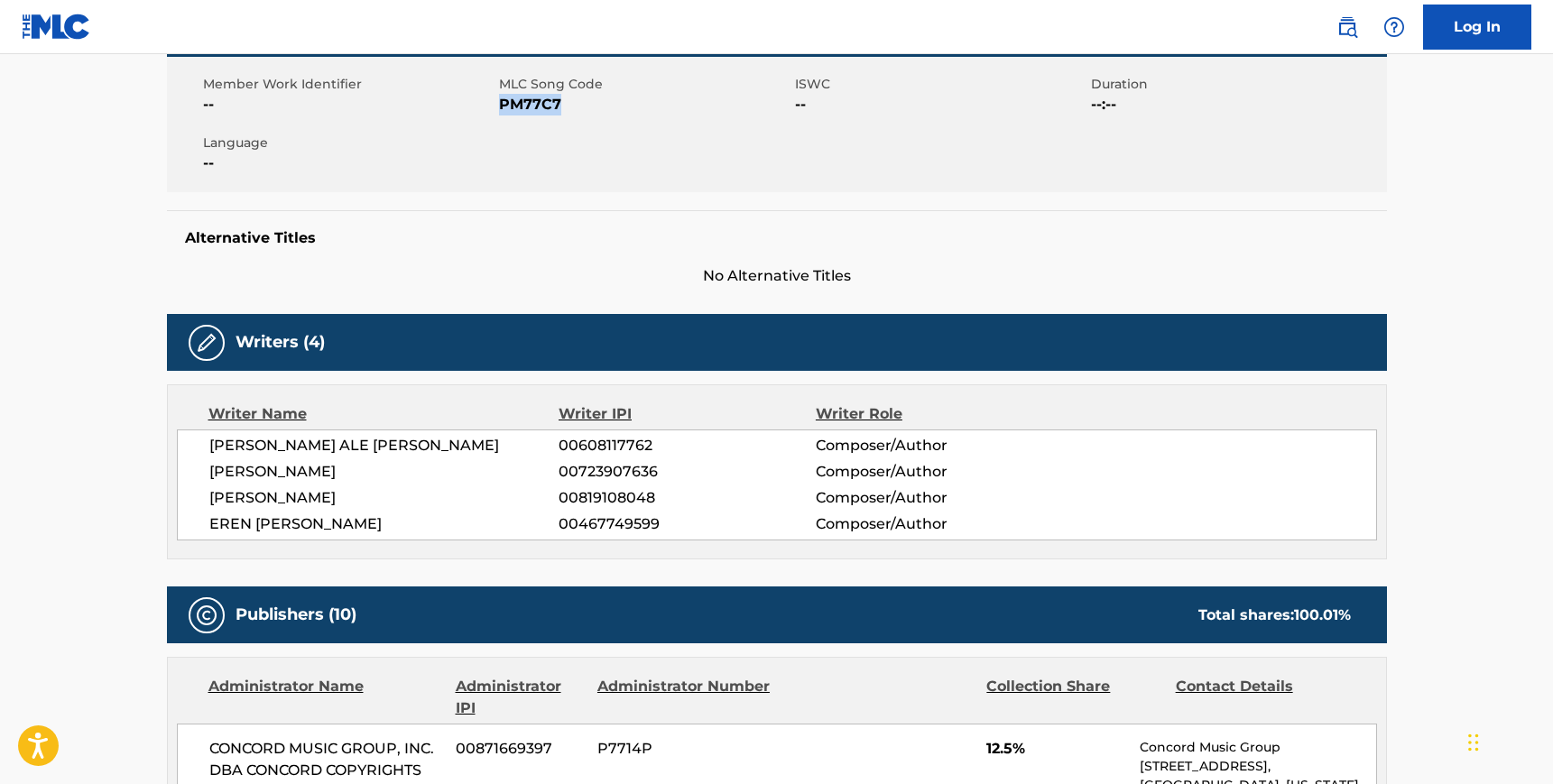
scroll to position [331, 0]
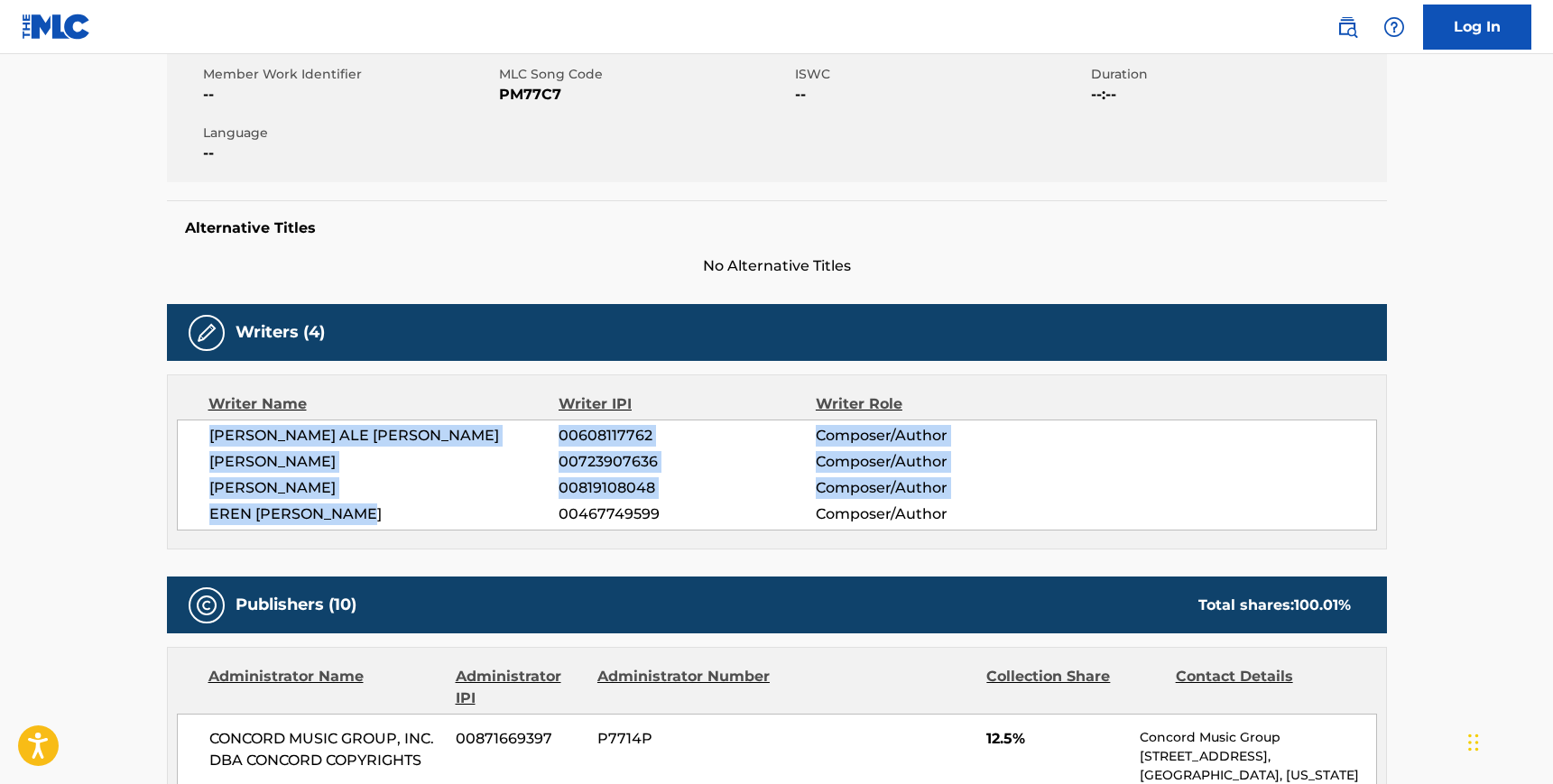
copy div "[PERSON_NAME] ALE [PERSON_NAME] 00608117762 Composer/Author [PERSON_NAME] 00723…"
drag, startPoint x: 206, startPoint y: 435, endPoint x: 379, endPoint y: 514, distance: 190.2
click at [379, 514] on div "[PERSON_NAME] ALE [PERSON_NAME] 00608117762 Composer/Author [PERSON_NAME] 00723…" at bounding box center [776, 474] width 1200 height 111
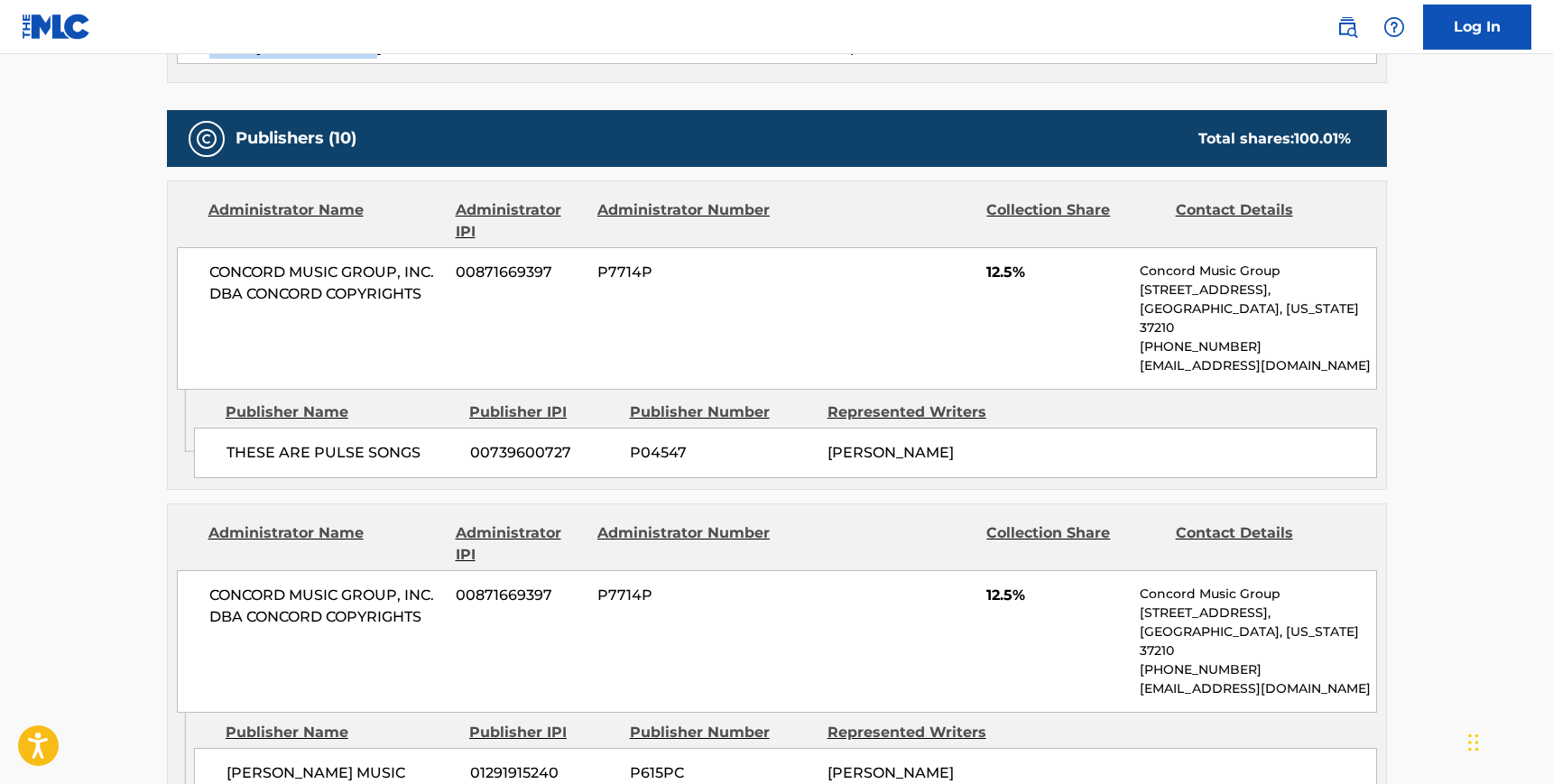
scroll to position [801, 0]
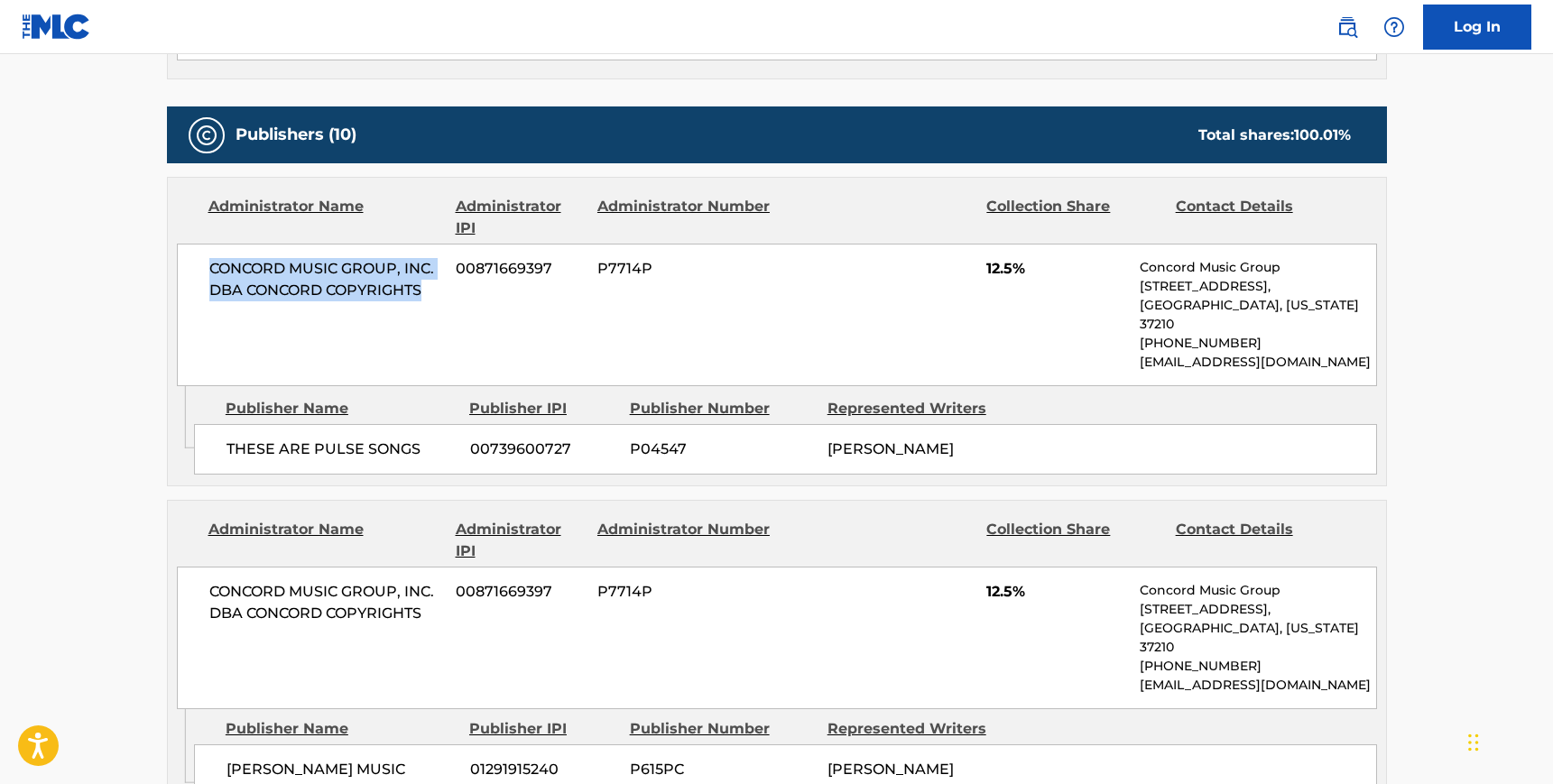
drag, startPoint x: 432, startPoint y: 292, endPoint x: 206, endPoint y: 269, distance: 227.2
click at [206, 269] on div "CONCORD MUSIC GROUP, INC. DBA CONCORD COPYRIGHTS 00871669397 P7714P 12.5% Conco…" at bounding box center [776, 314] width 1200 height 142
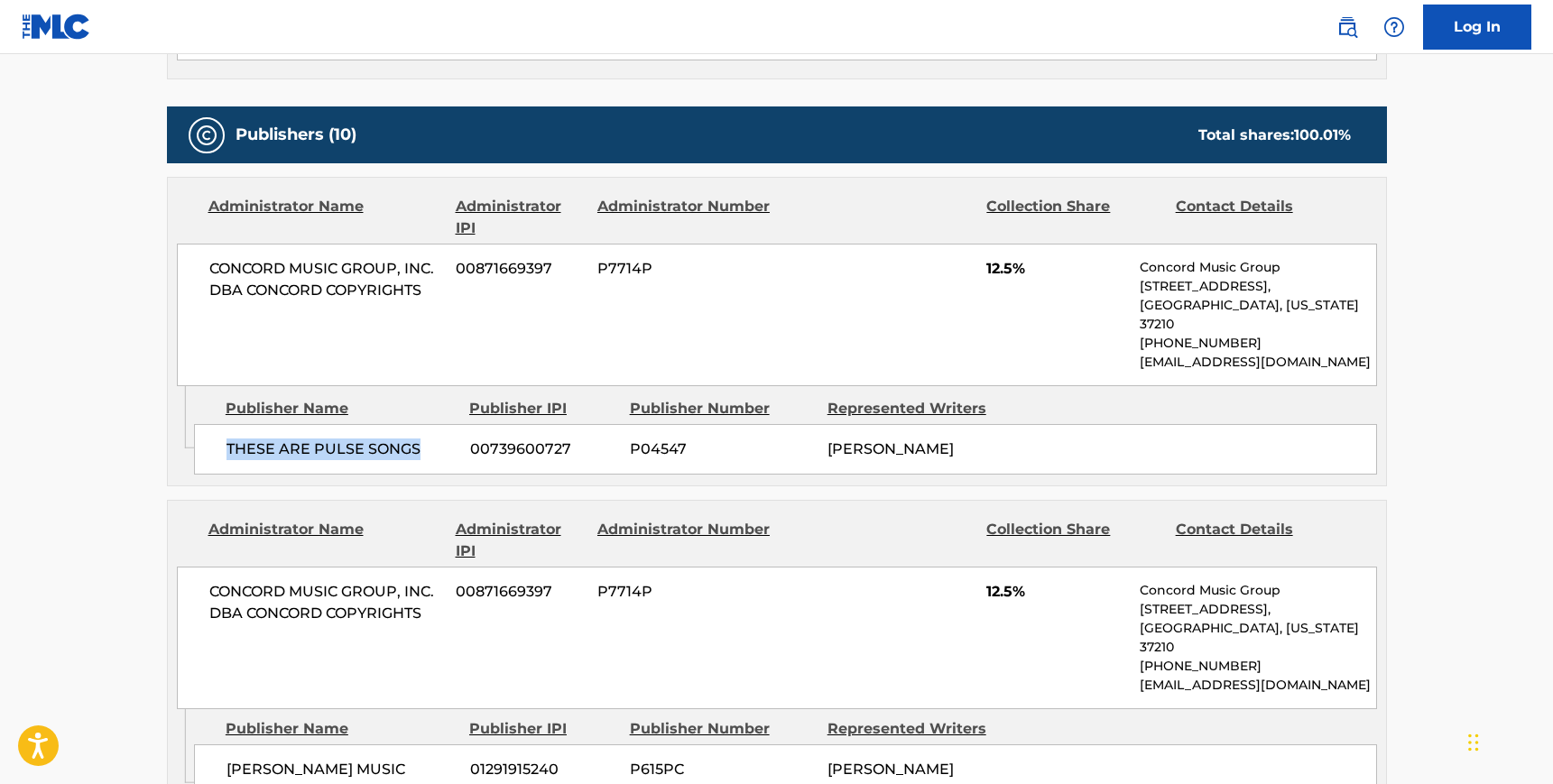
drag, startPoint x: 418, startPoint y: 431, endPoint x: 215, endPoint y: 425, distance: 203.1
click at [215, 425] on div "THESE ARE PULSE SONGS 00739600727 P04547 [PERSON_NAME]" at bounding box center [785, 449] width 1183 height 51
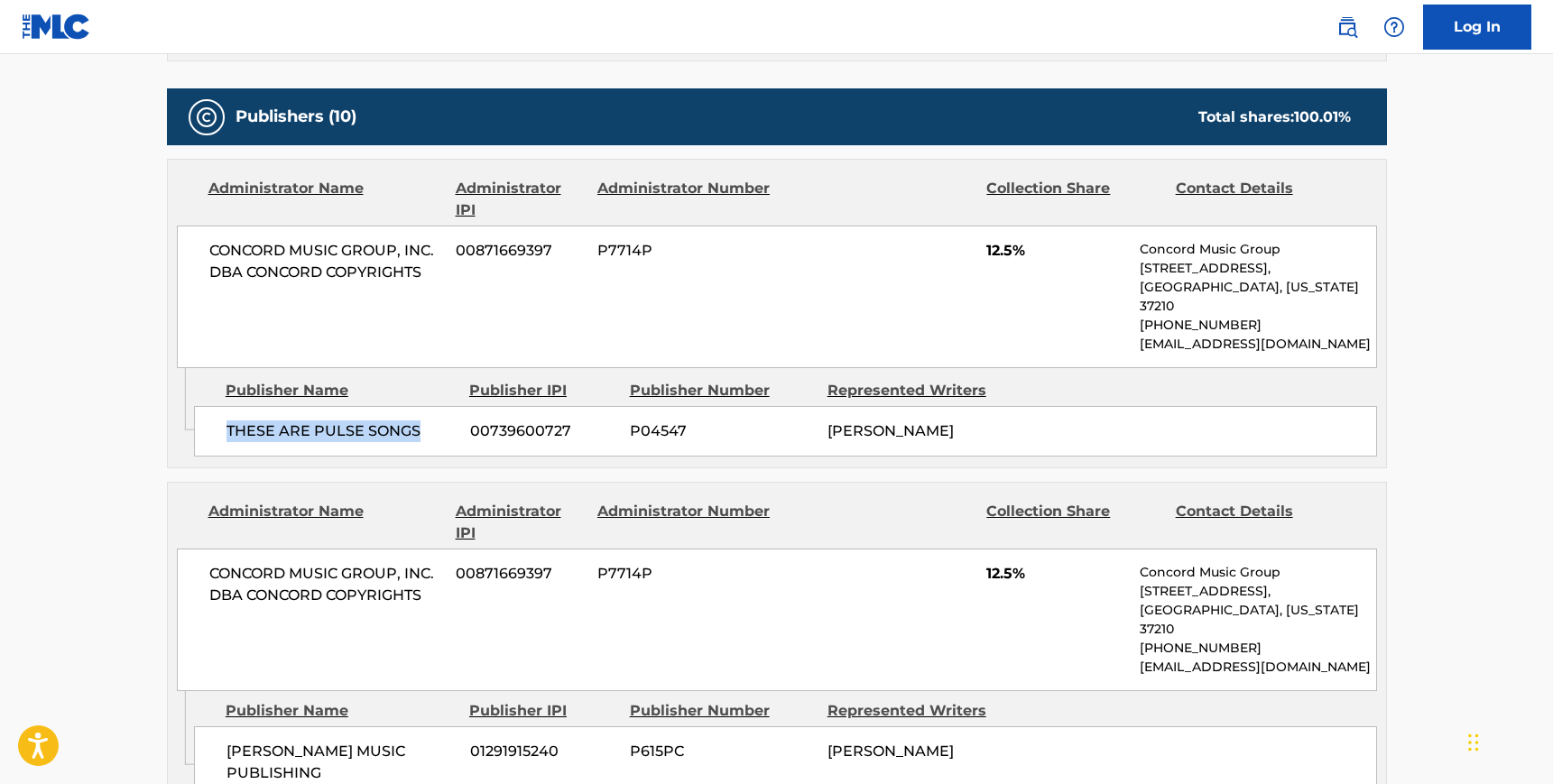
scroll to position [827, 0]
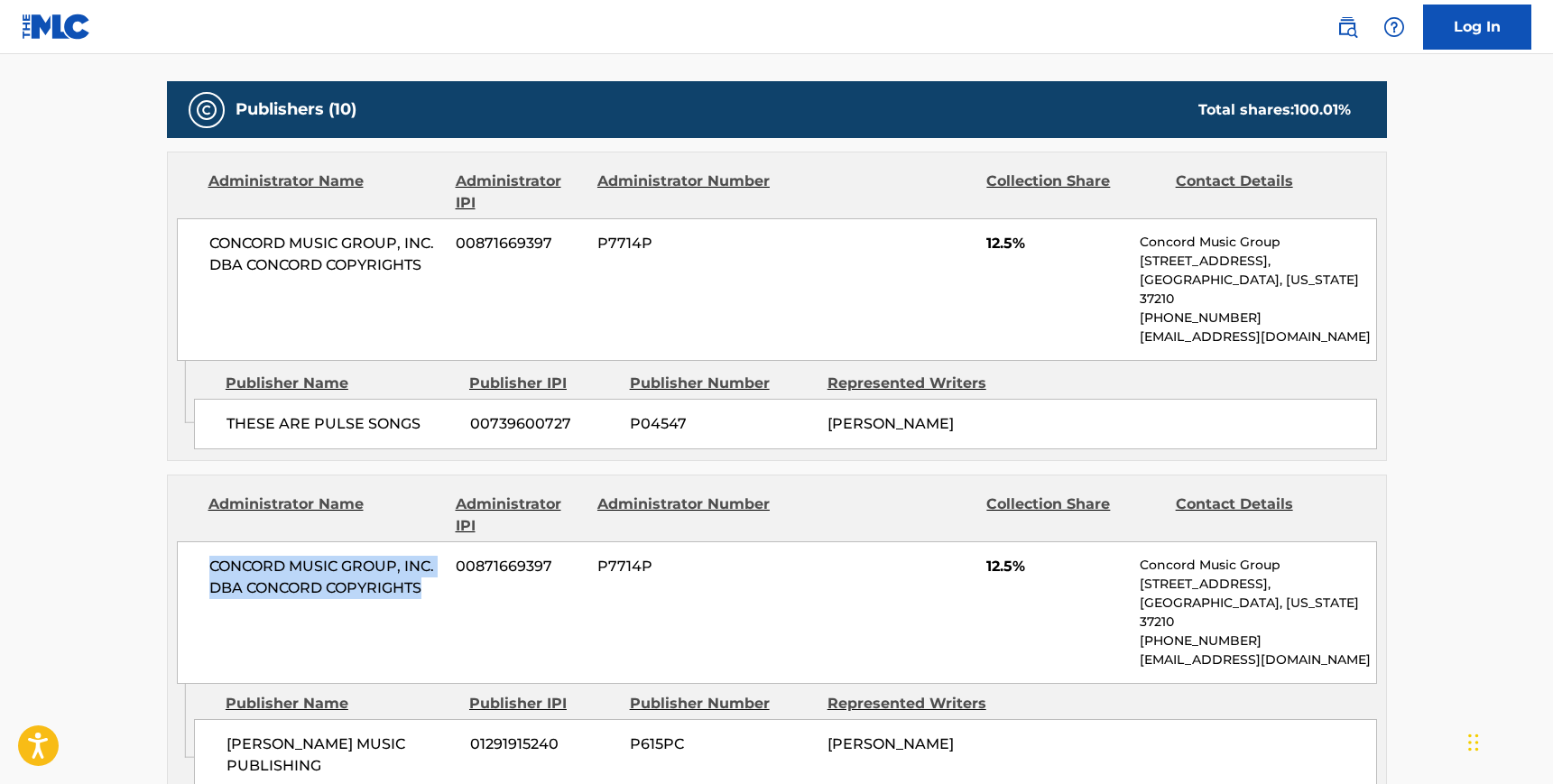
drag, startPoint x: 432, startPoint y: 569, endPoint x: 207, endPoint y: 542, distance: 226.6
click at [207, 542] on div "CONCORD MUSIC GROUP, INC. DBA CONCORD COPYRIGHTS 00871669397 P7714P 12.5% Conco…" at bounding box center [776, 612] width 1200 height 142
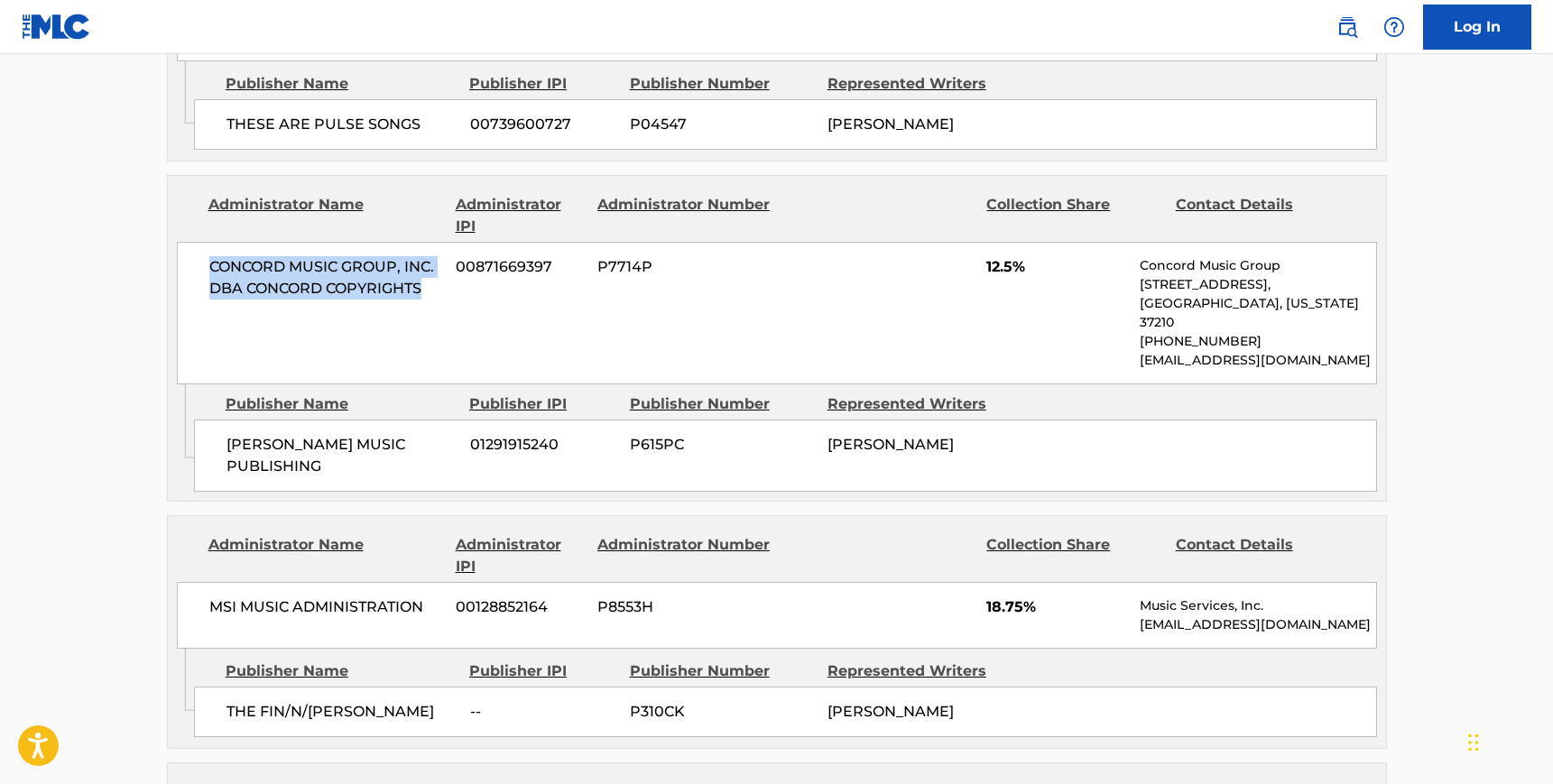
scroll to position [1127, 0]
drag, startPoint x: 321, startPoint y: 426, endPoint x: 228, endPoint y: 393, distance: 98.7
click at [228, 432] on span "[PERSON_NAME] MUSIC PUBLISHING" at bounding box center [341, 454] width 230 height 43
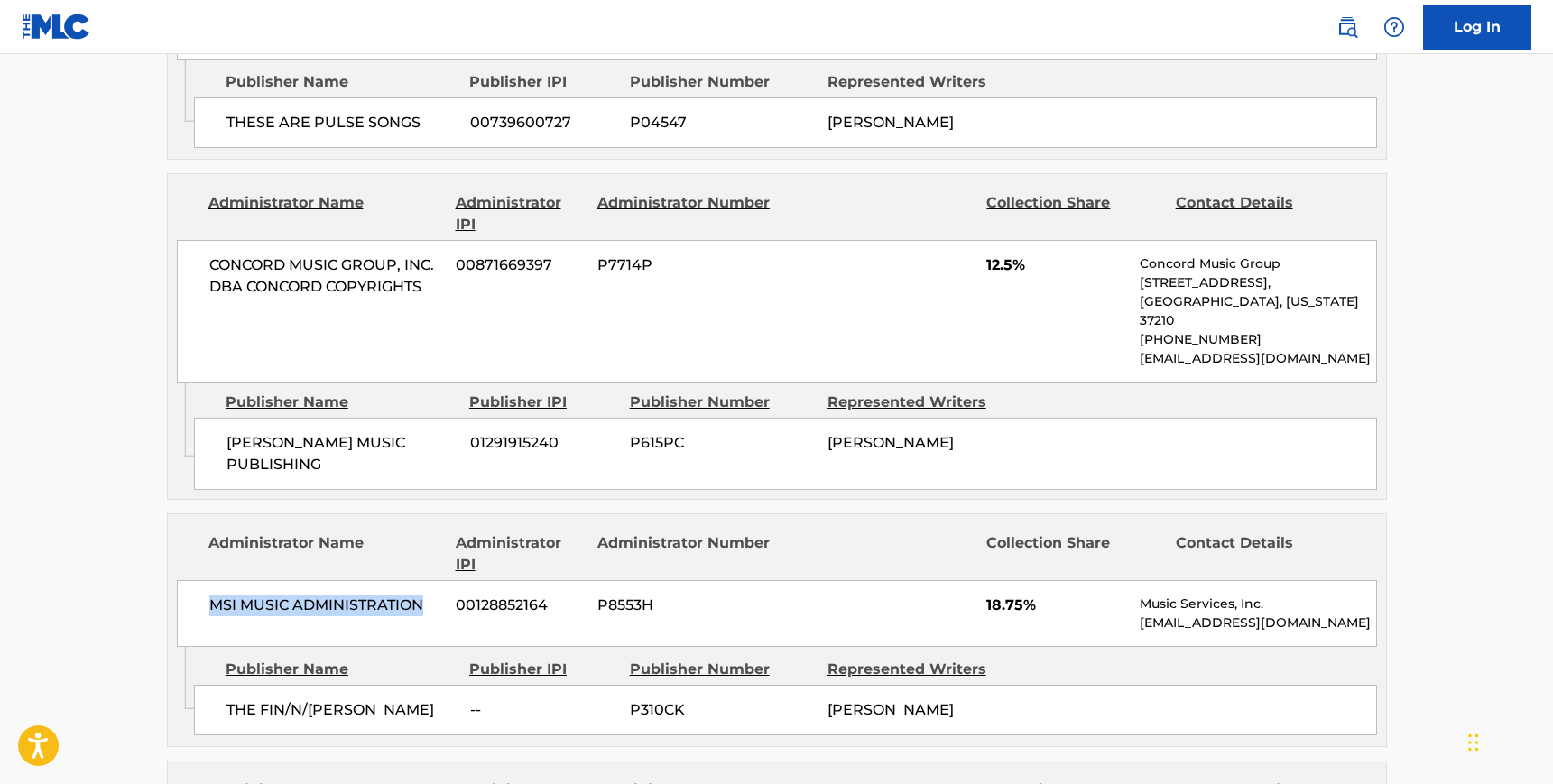
drag, startPoint x: 426, startPoint y: 568, endPoint x: 206, endPoint y: 568, distance: 220.0
click at [206, 580] on div "MSI MUSIC ADMINISTRATION 00128852164 P8553H 18.75% Music Services, Inc. [EMAIL_…" at bounding box center [776, 614] width 1200 height 67
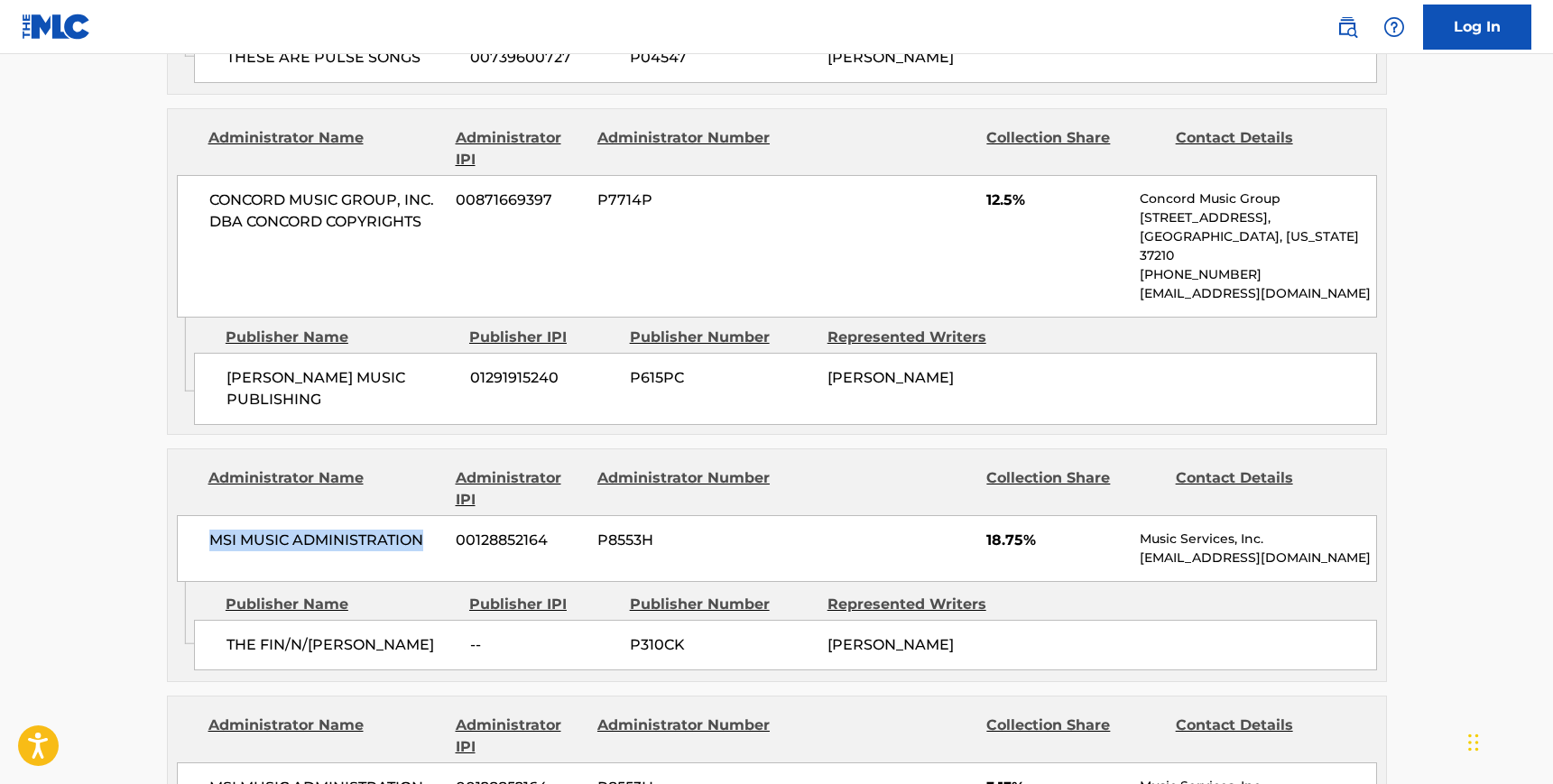
scroll to position [1343, 0]
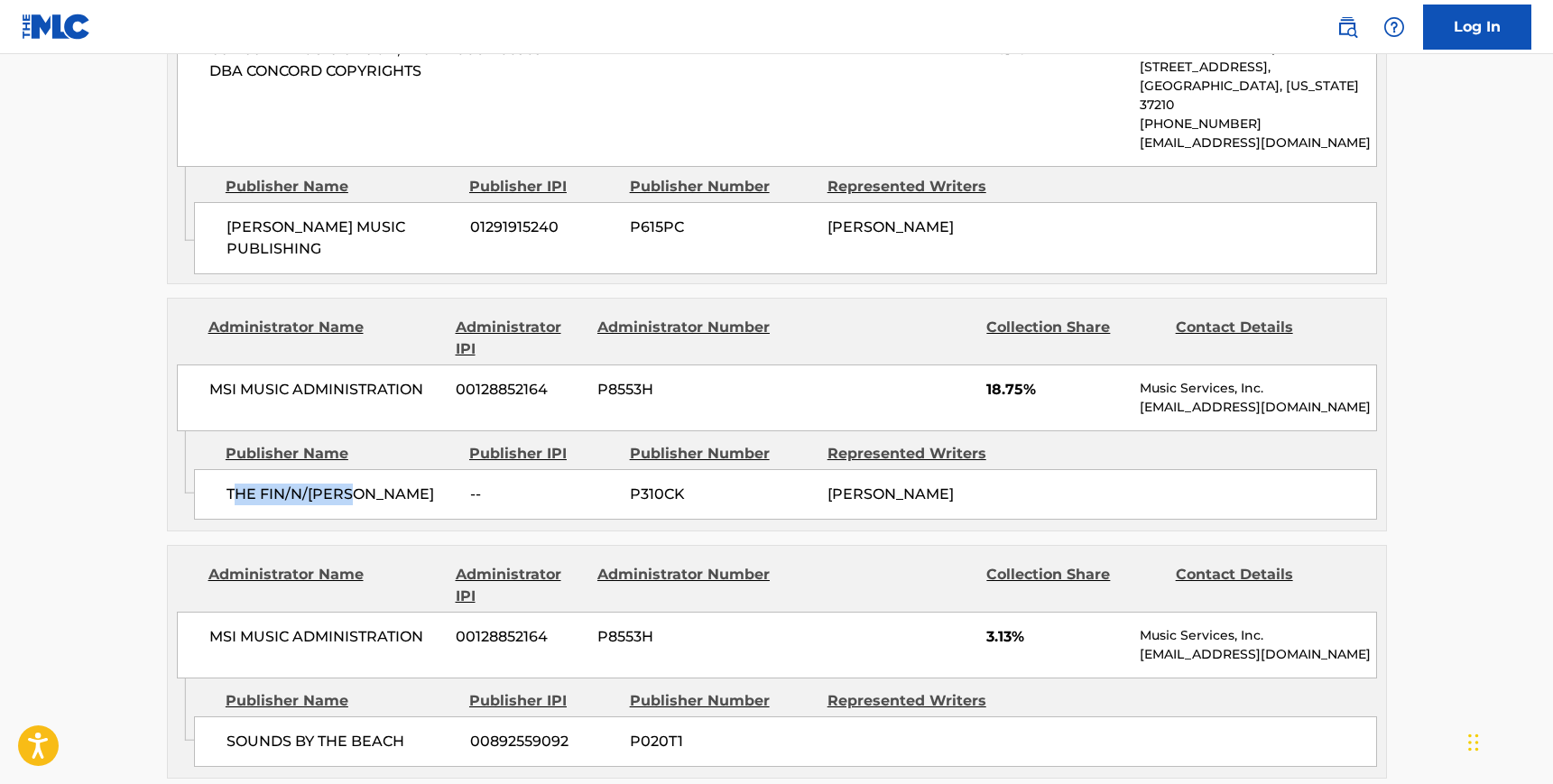
drag, startPoint x: 359, startPoint y: 445, endPoint x: 230, endPoint y: 449, distance: 129.1
click at [230, 483] on span "THE FIN/N/[PERSON_NAME]" at bounding box center [341, 494] width 230 height 22
drag, startPoint x: 225, startPoint y: 448, endPoint x: 359, endPoint y: 452, distance: 134.1
click at [359, 483] on span "THE FIN/N/[PERSON_NAME]" at bounding box center [341, 494] width 230 height 22
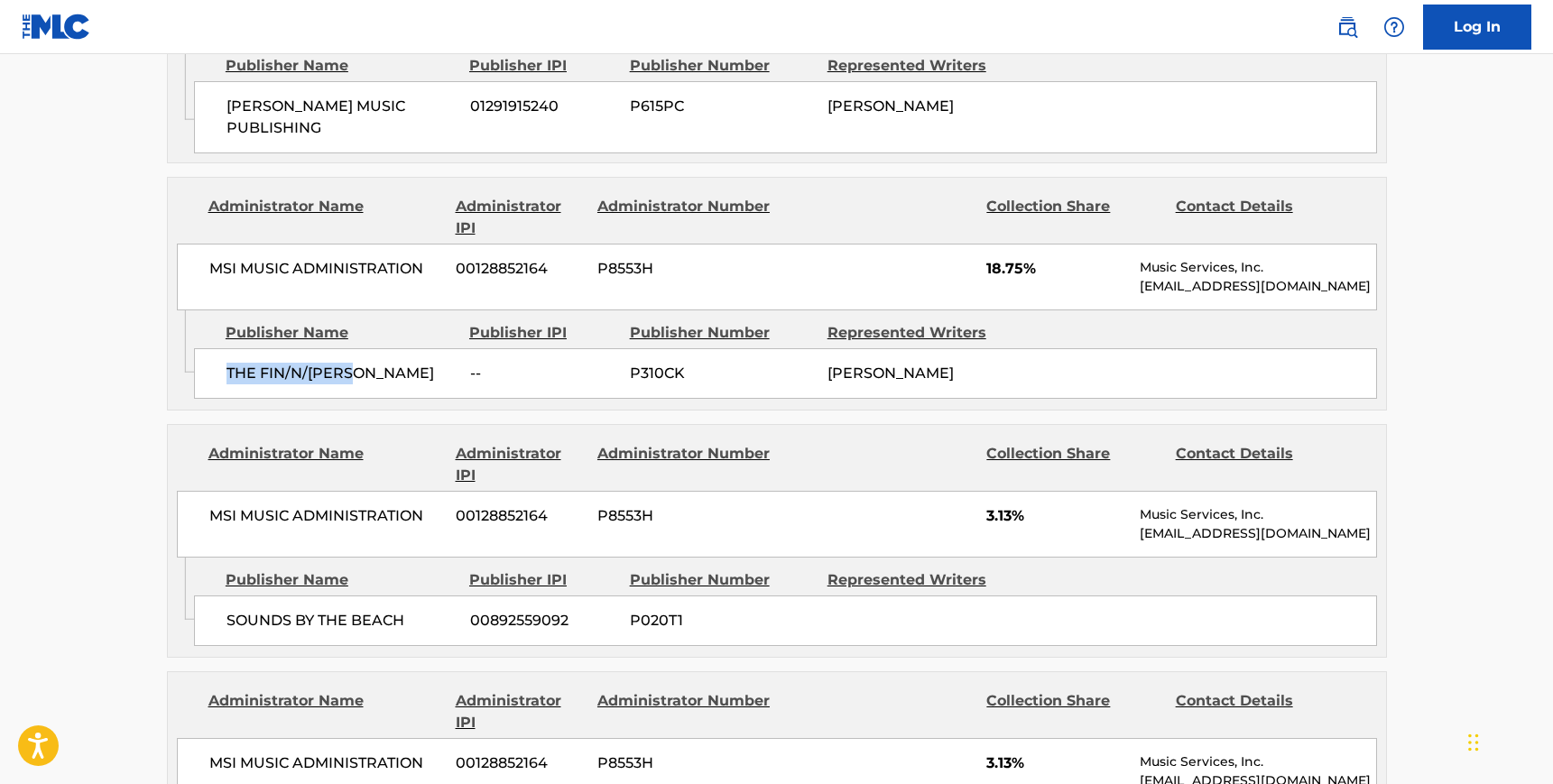
scroll to position [1468, 0]
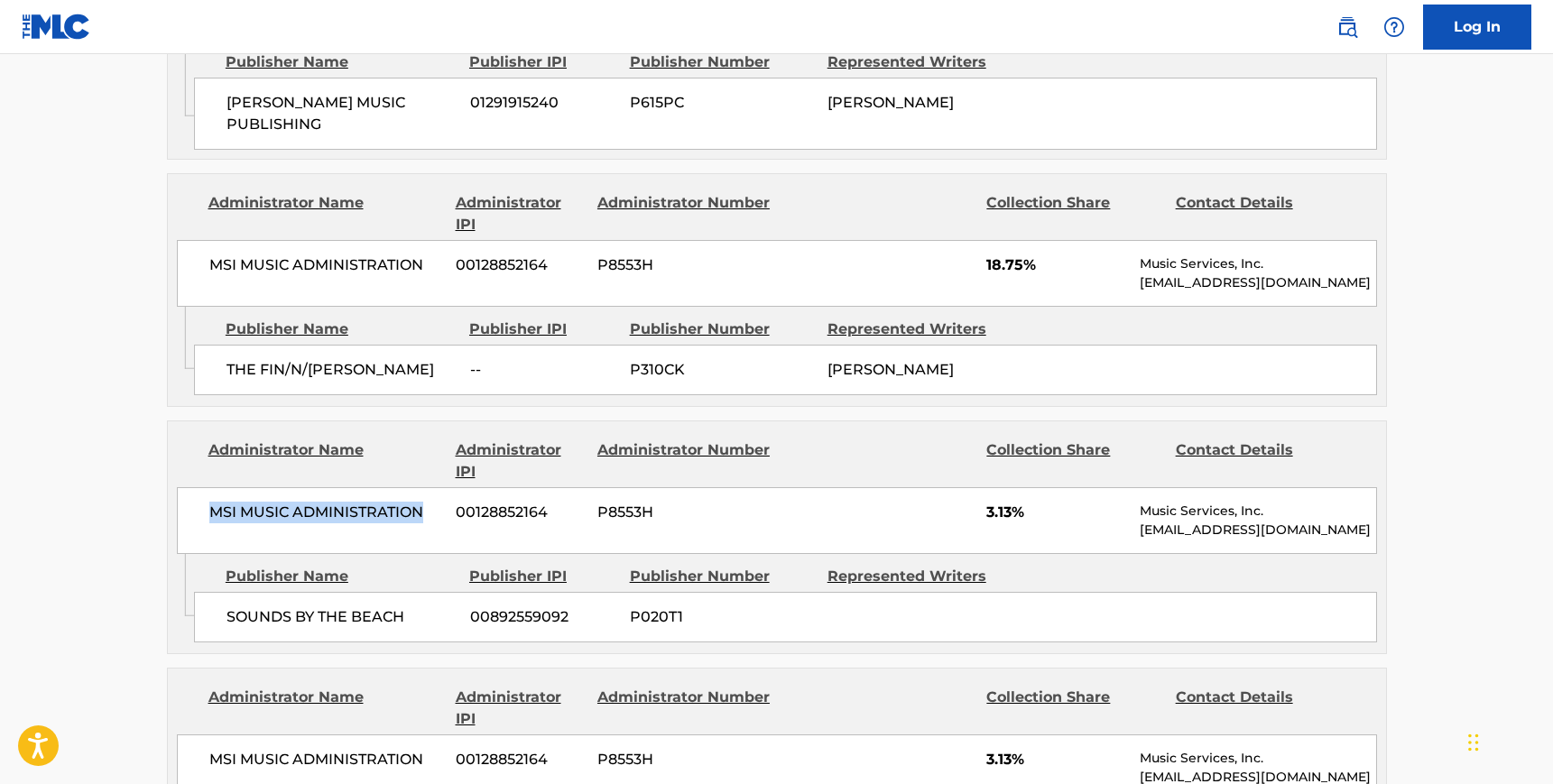
drag, startPoint x: 430, startPoint y: 492, endPoint x: 206, endPoint y: 487, distance: 224.1
click at [206, 487] on div "MSI MUSIC ADMINISTRATION 00128852164 P8553H 3.13% Music Services, Inc. [EMAIL_A…" at bounding box center [776, 521] width 1200 height 67
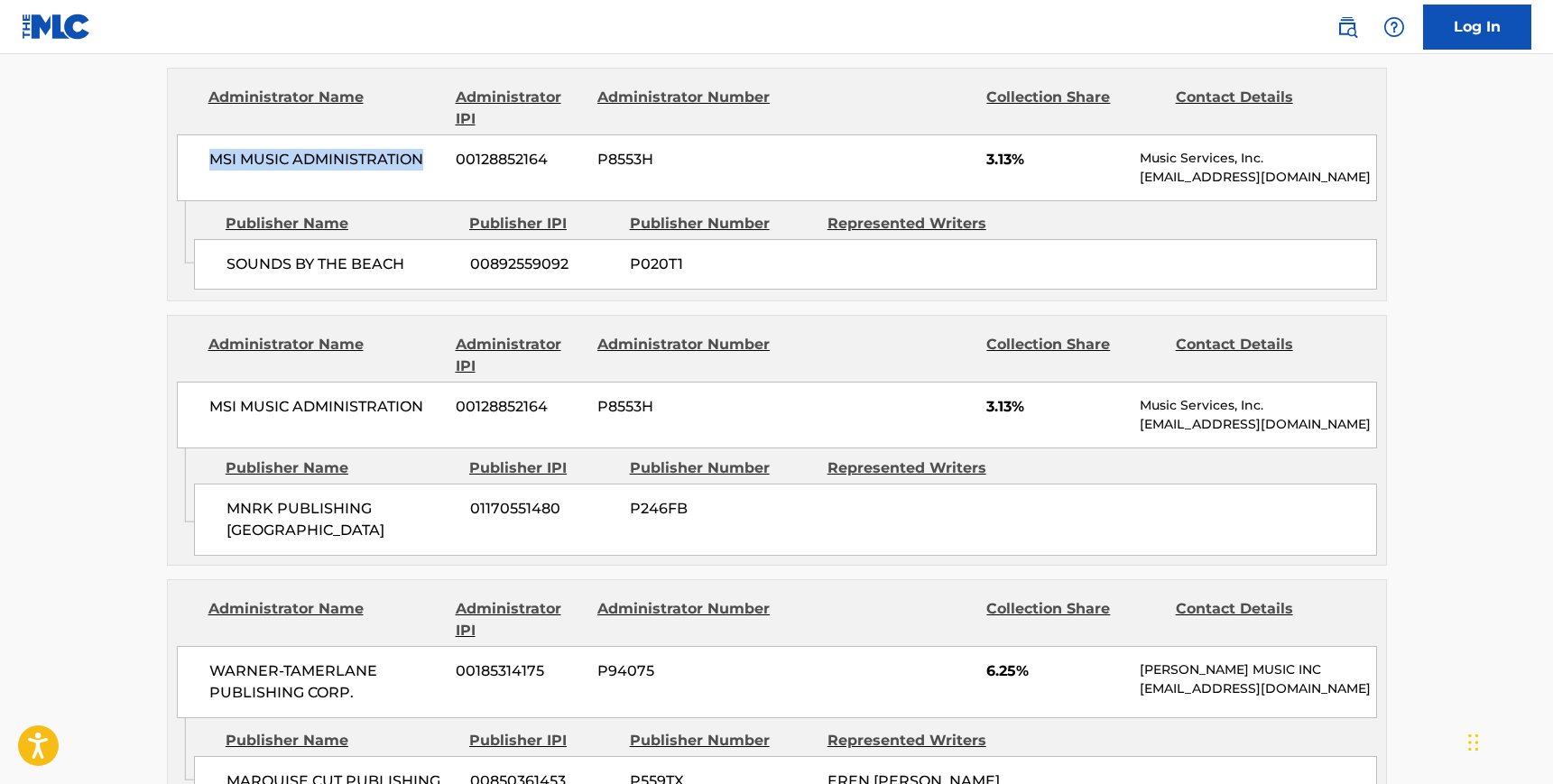
scroll to position [1824, 0]
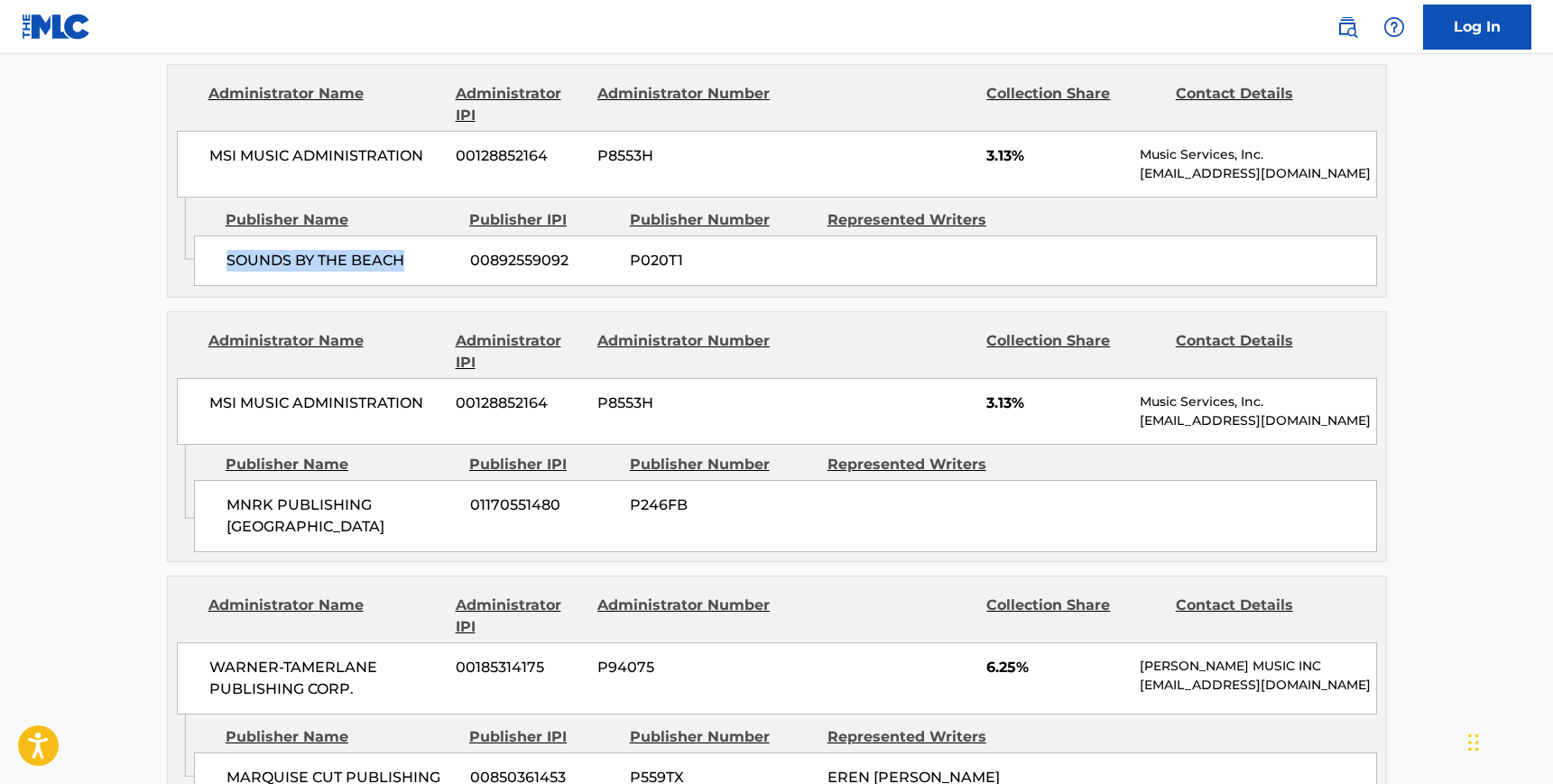
drag, startPoint x: 411, startPoint y: 232, endPoint x: 224, endPoint y: 231, distance: 187.0
click at [224, 235] on div "SOUNDS BY THE BEACH 00892559092 P020T1" at bounding box center [785, 261] width 1183 height 51
drag, startPoint x: 430, startPoint y: 373, endPoint x: 202, endPoint y: 374, distance: 228.0
click at [202, 378] on div "MSI MUSIC ADMINISTRATION 00128852164 P8553H 3.13% Music Services, Inc. [EMAIL_A…" at bounding box center [776, 411] width 1200 height 67
drag, startPoint x: 405, startPoint y: 481, endPoint x: 225, endPoint y: 468, distance: 180.5
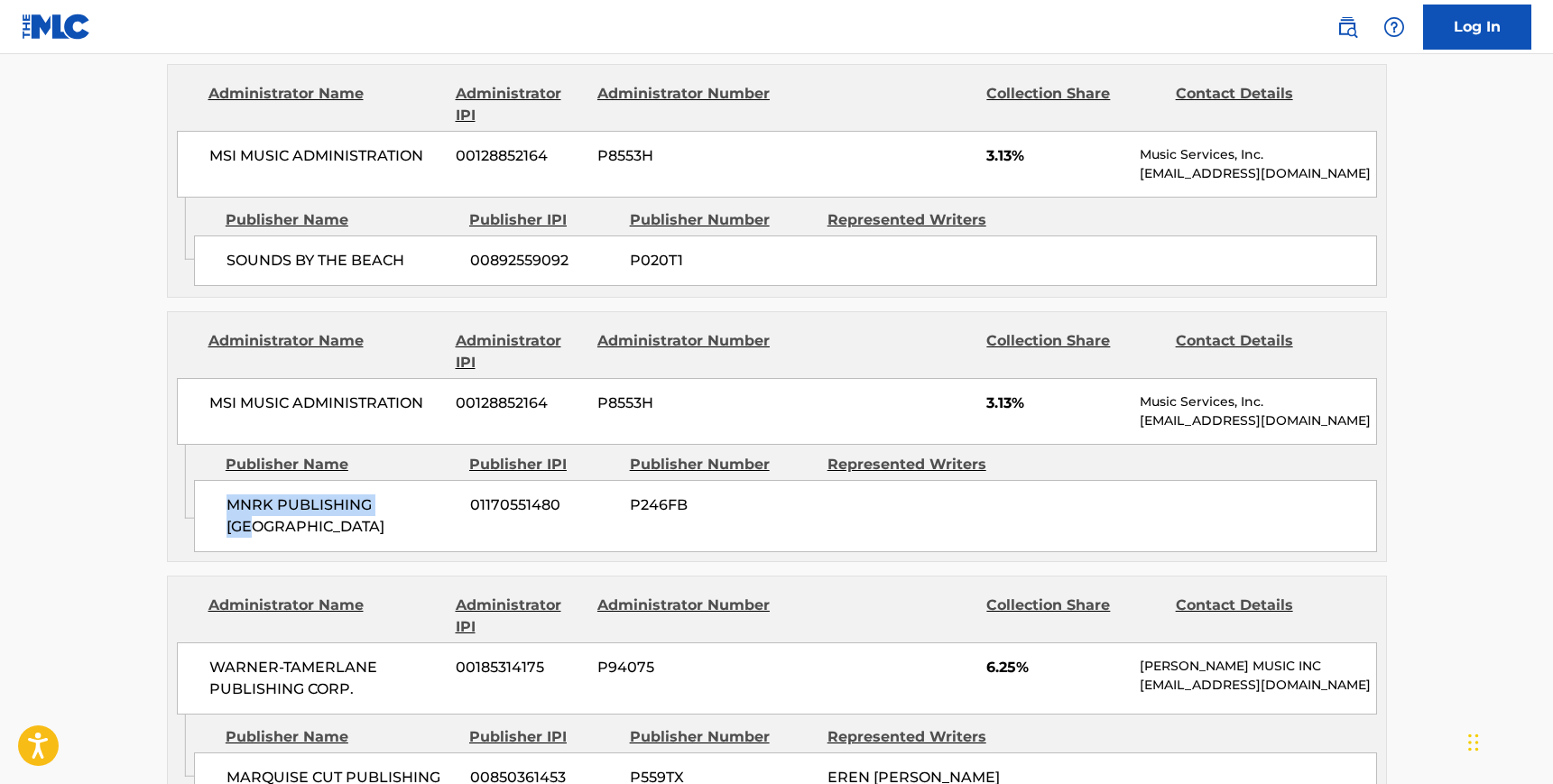
click at [226, 494] on span "MNRK PUBLISHING [GEOGRAPHIC_DATA]" at bounding box center [341, 516] width 230 height 43
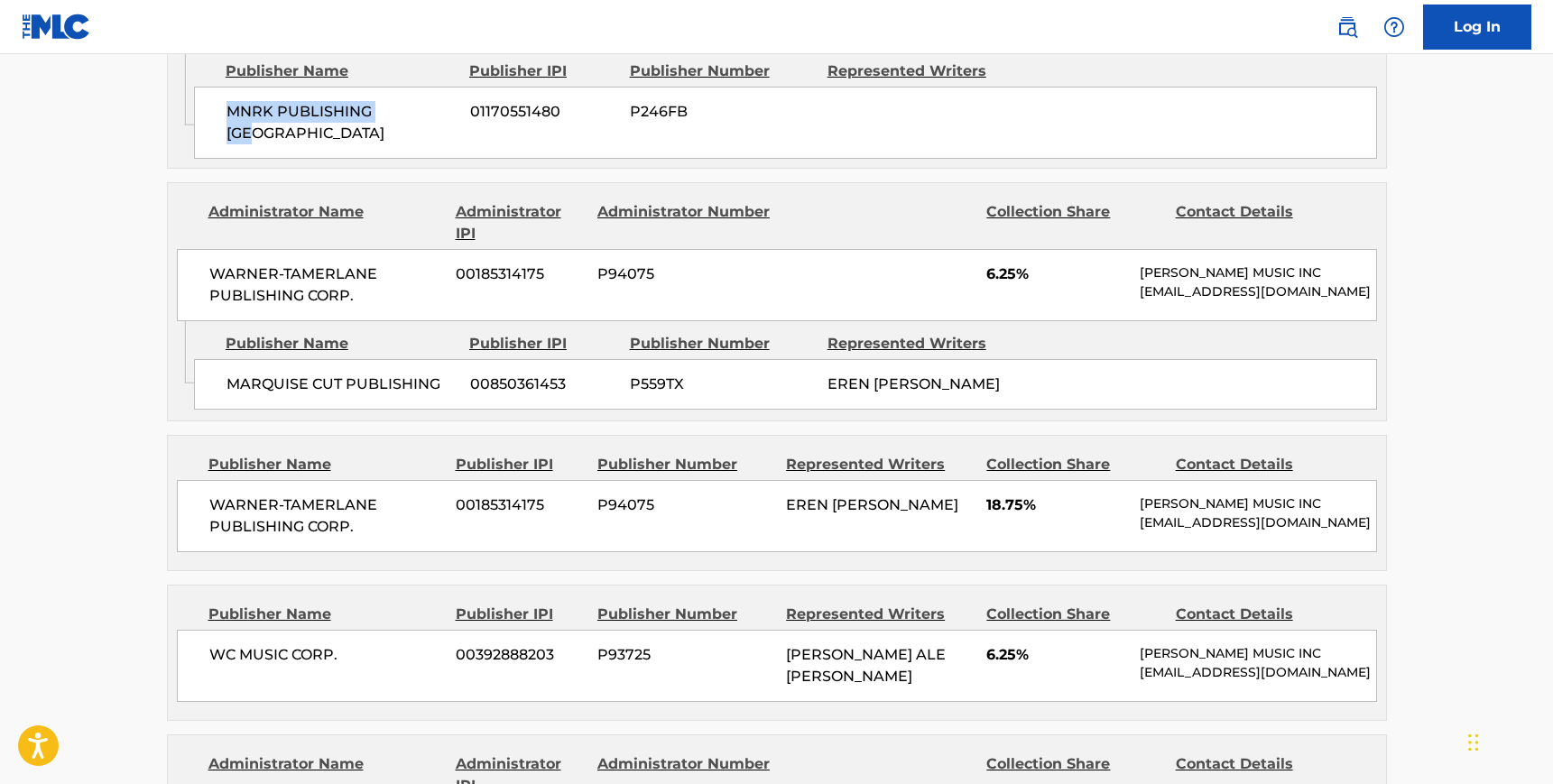
scroll to position [2239, 0]
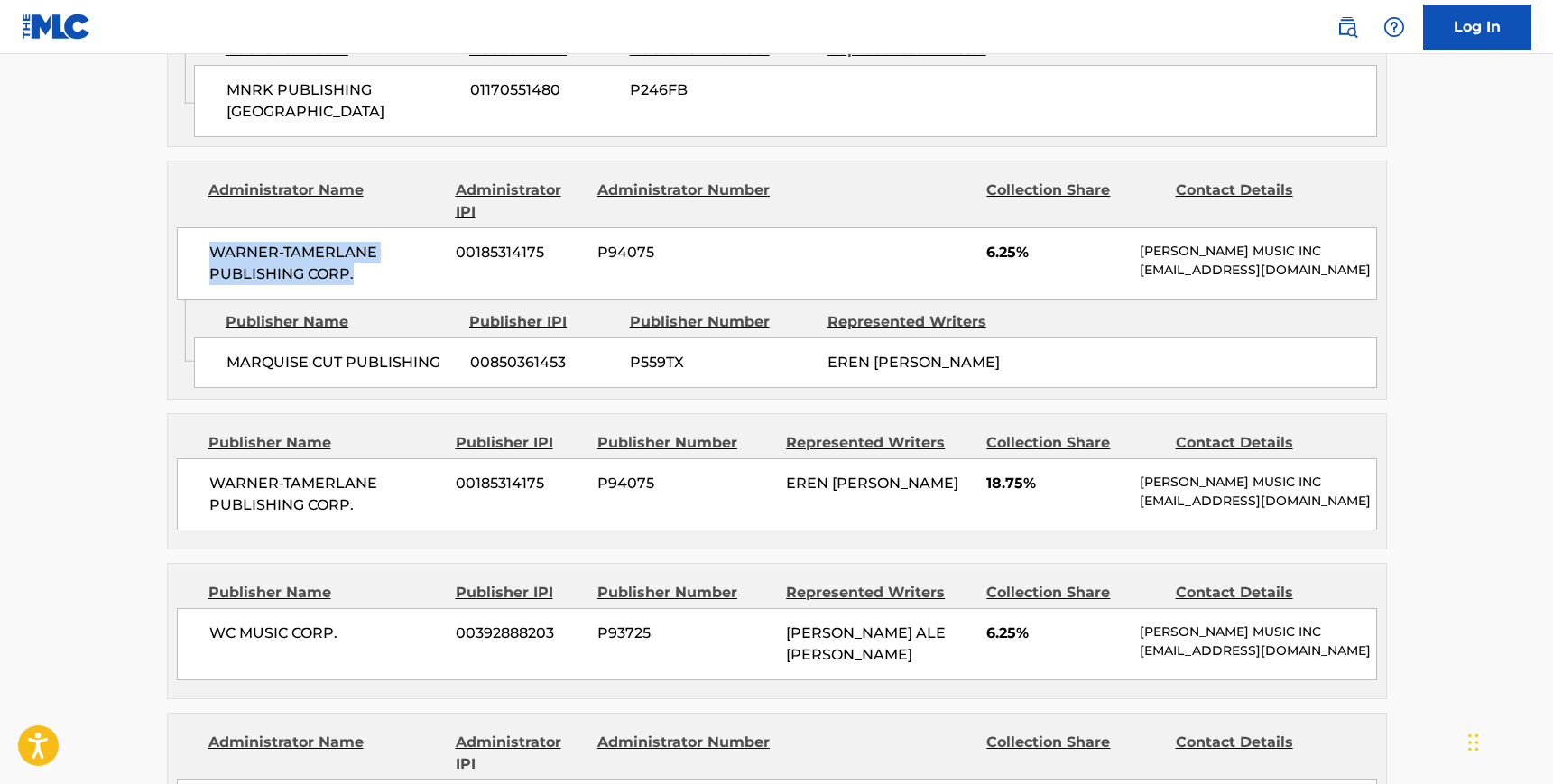
drag, startPoint x: 359, startPoint y: 225, endPoint x: 203, endPoint y: 198, distance: 158.3
click at [203, 227] on div "WARNER-[PERSON_NAME] PUBLISHING CORP. 00185314175 P94075 6.25% [PERSON_NAME] MU…" at bounding box center [776, 263] width 1200 height 72
drag, startPoint x: 440, startPoint y: 312, endPoint x: 218, endPoint y: 311, distance: 222.0
click at [218, 338] on div "MARQUISE CUT PUBLISHING 00850361453 P559TX EREN [PERSON_NAME]" at bounding box center [785, 363] width 1183 height 51
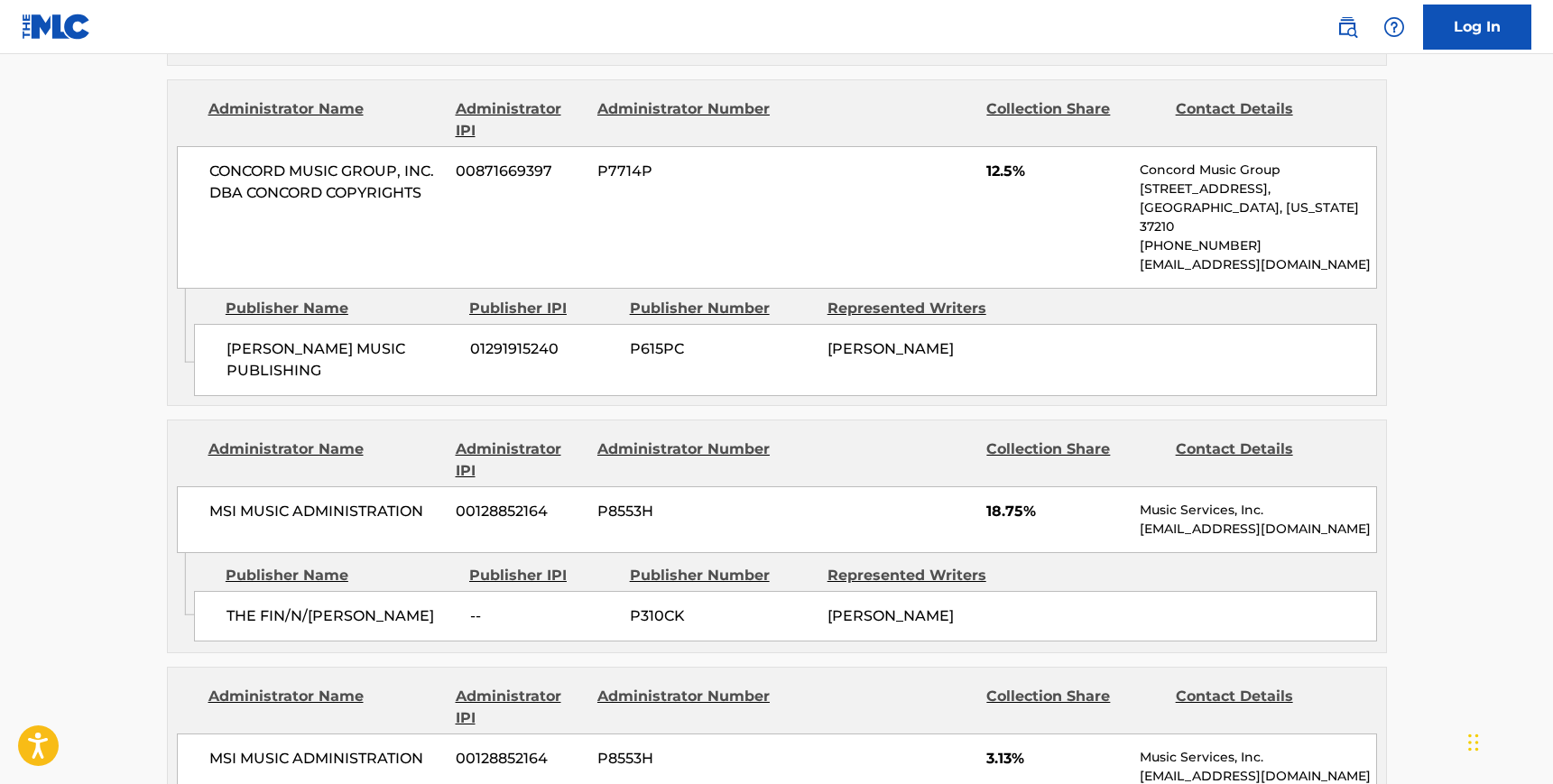
scroll to position [1219, 0]
